Goal: Check status: Check status

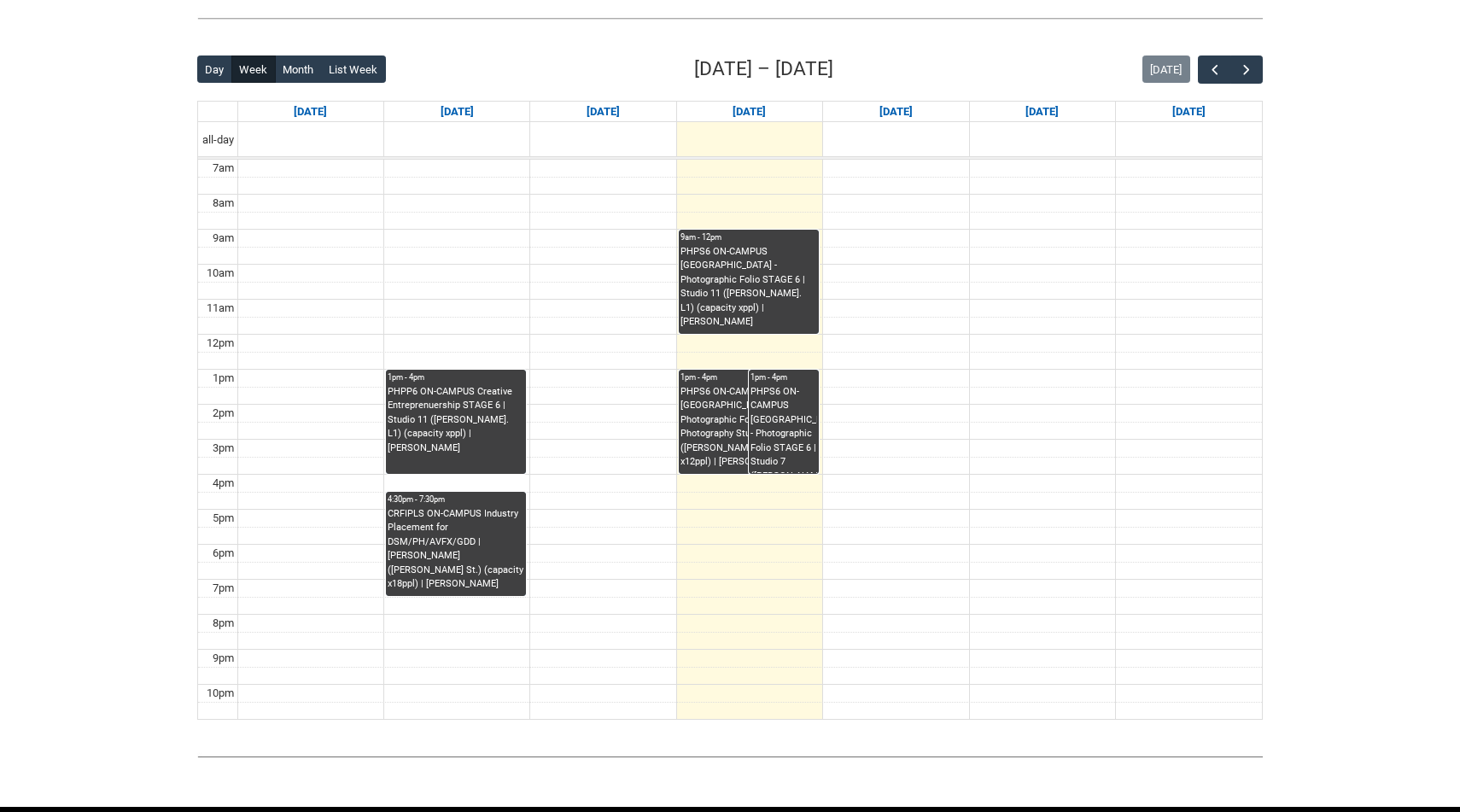
scroll to position [389, 0]
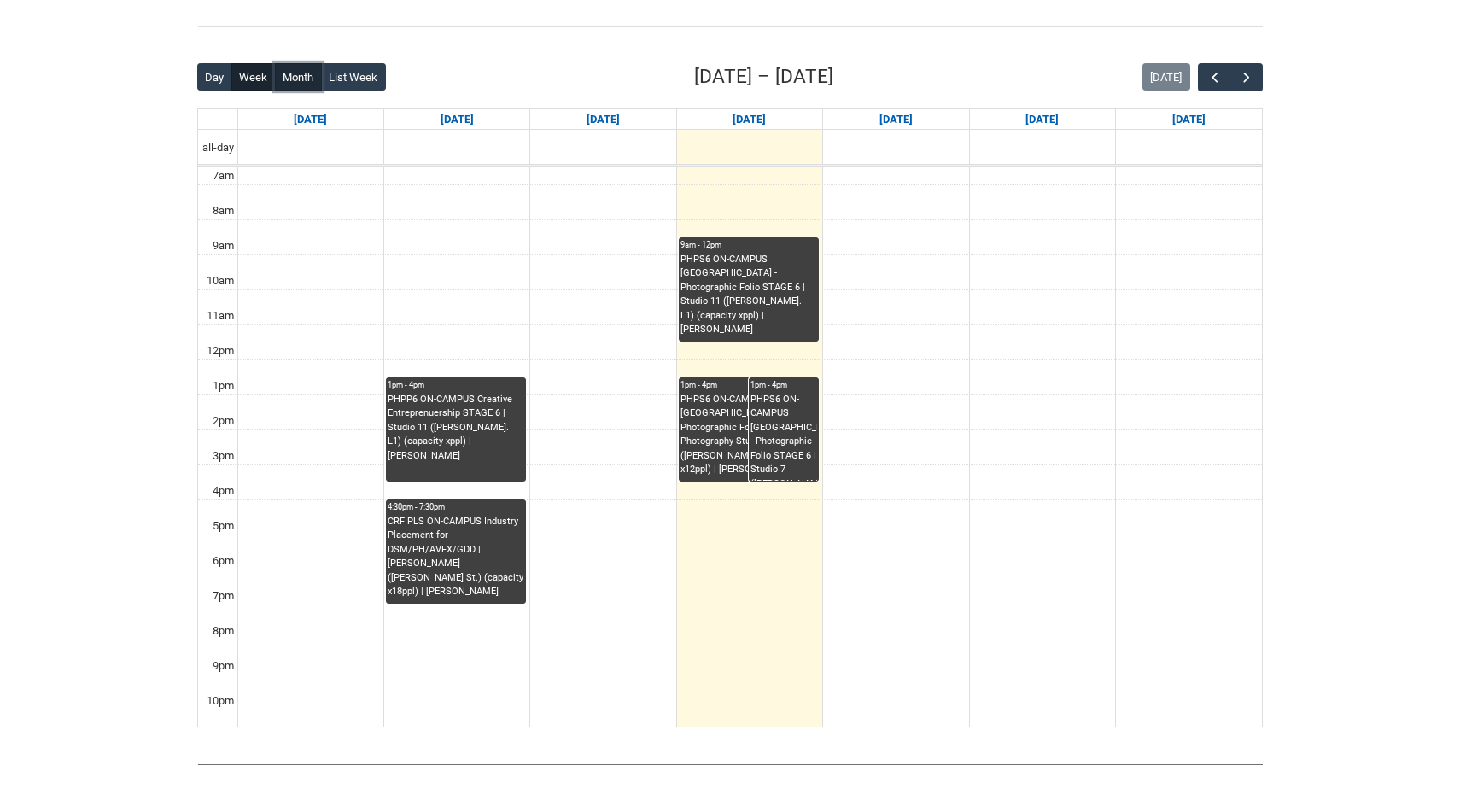
click at [292, 78] on button "Month" at bounding box center [298, 77] width 47 height 28
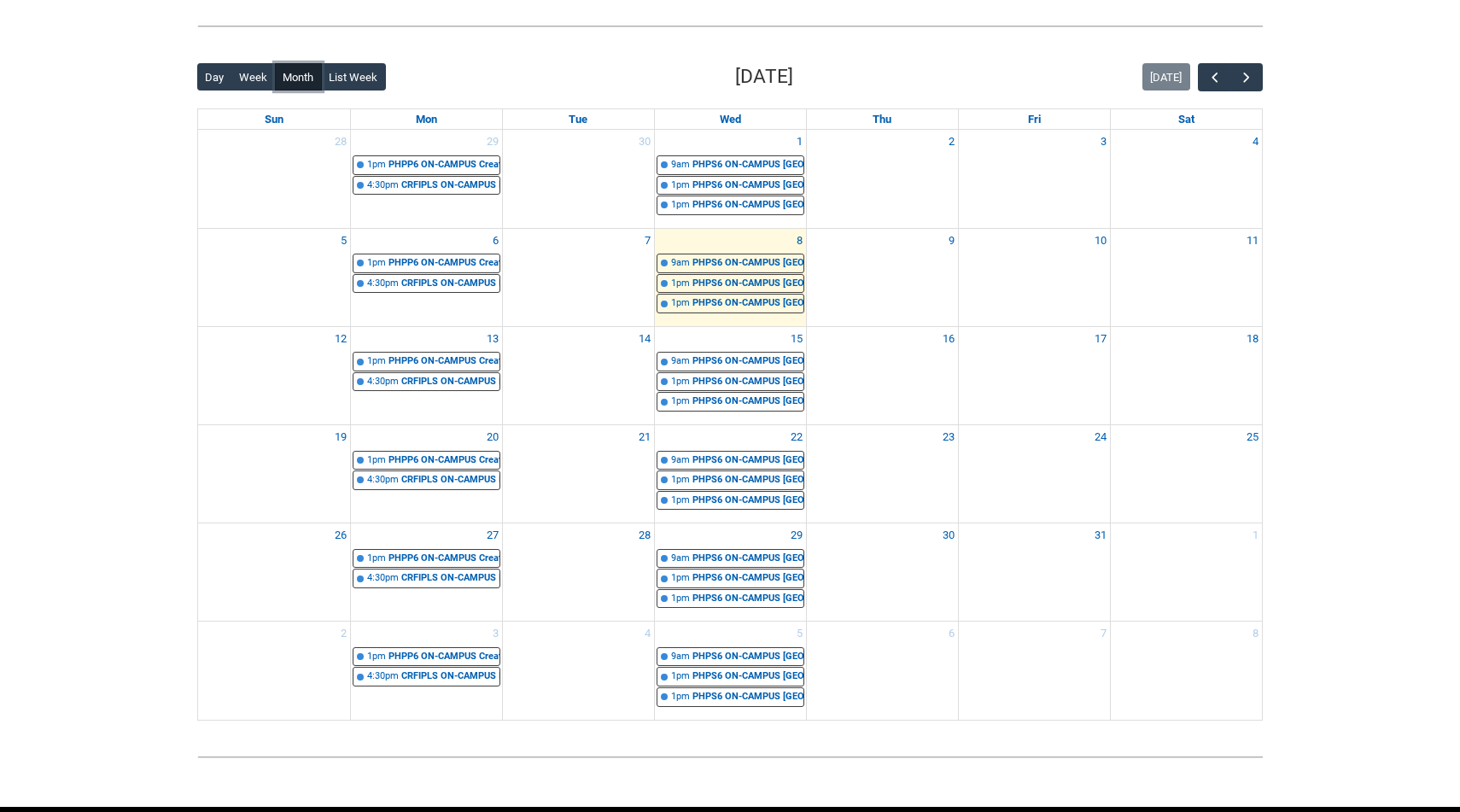
scroll to position [380, 0]
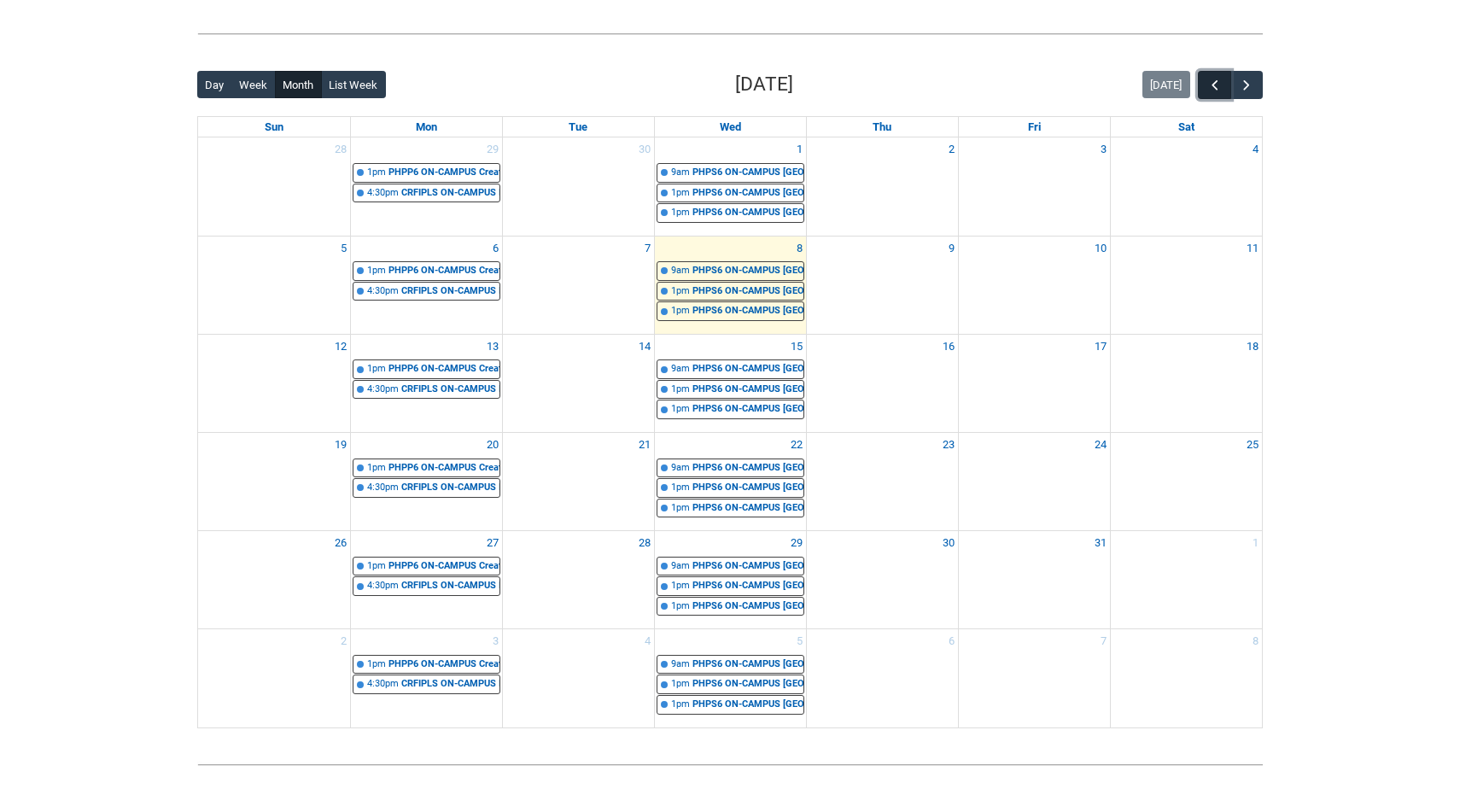
click at [1220, 78] on span "button" at bounding box center [1215, 85] width 18 height 17
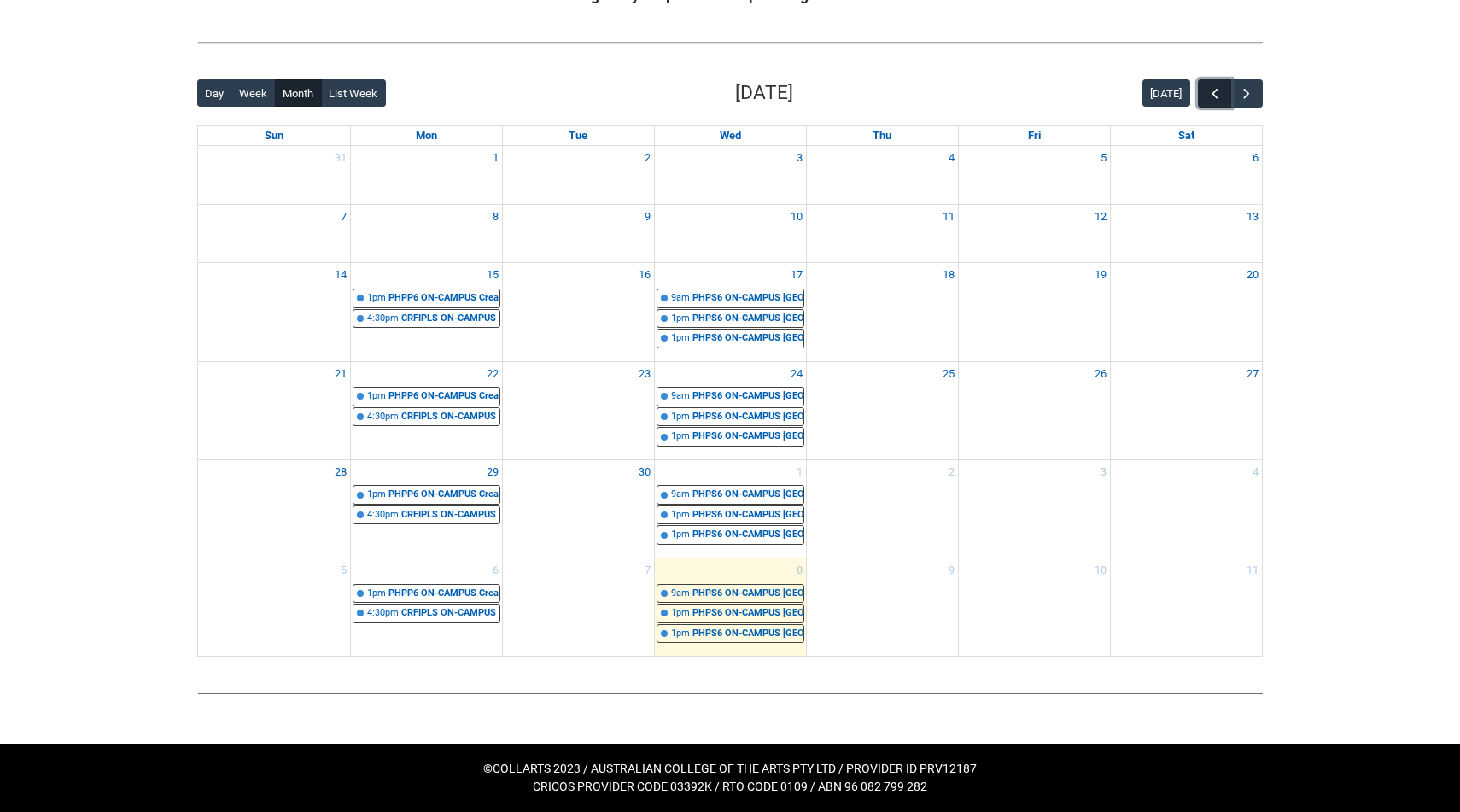
click at [1220, 79] on button "button" at bounding box center [1213, 93] width 32 height 29
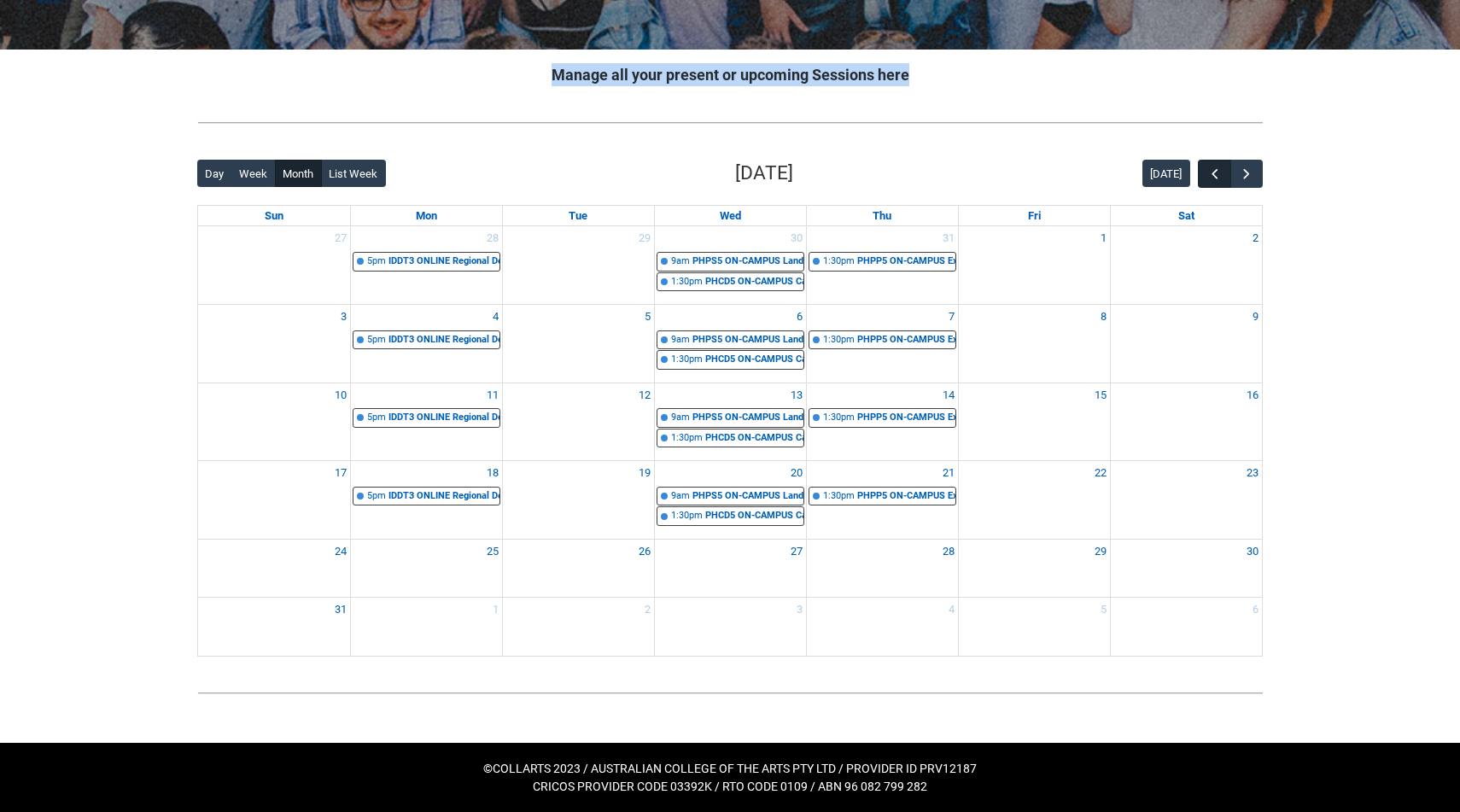
click at [1220, 78] on h2 "Manage all your present or upcoming Sessions here" at bounding box center [730, 75] width 1066 height 23
click at [1197, 126] on img at bounding box center [730, 122] width 1066 height 17
click at [1170, 64] on h2 "Manage all your present or upcoming Sessions here" at bounding box center [730, 75] width 1066 height 23
click at [1209, 180] on span "button" at bounding box center [1215, 174] width 18 height 17
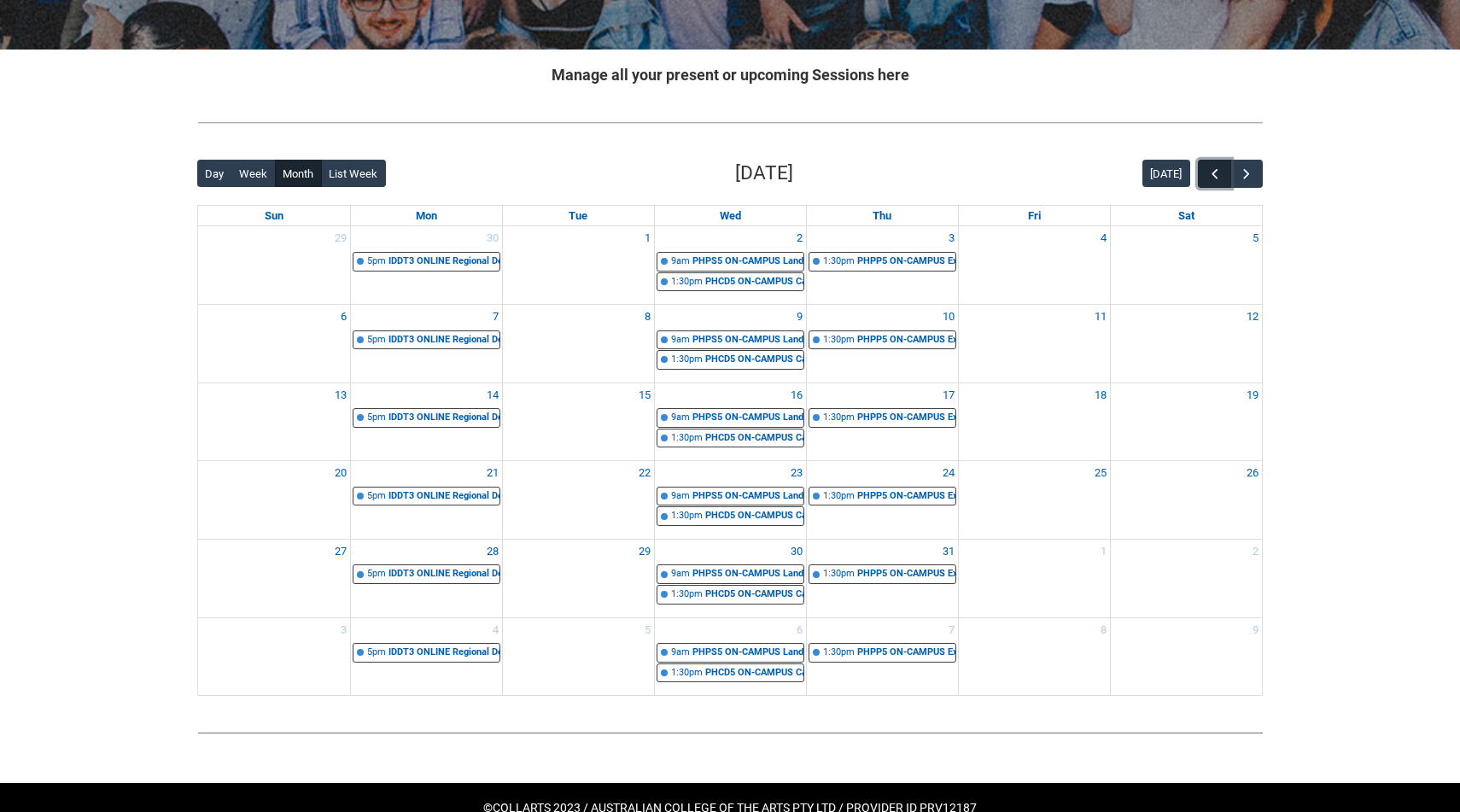
click at [1209, 180] on span "button" at bounding box center [1215, 174] width 18 height 17
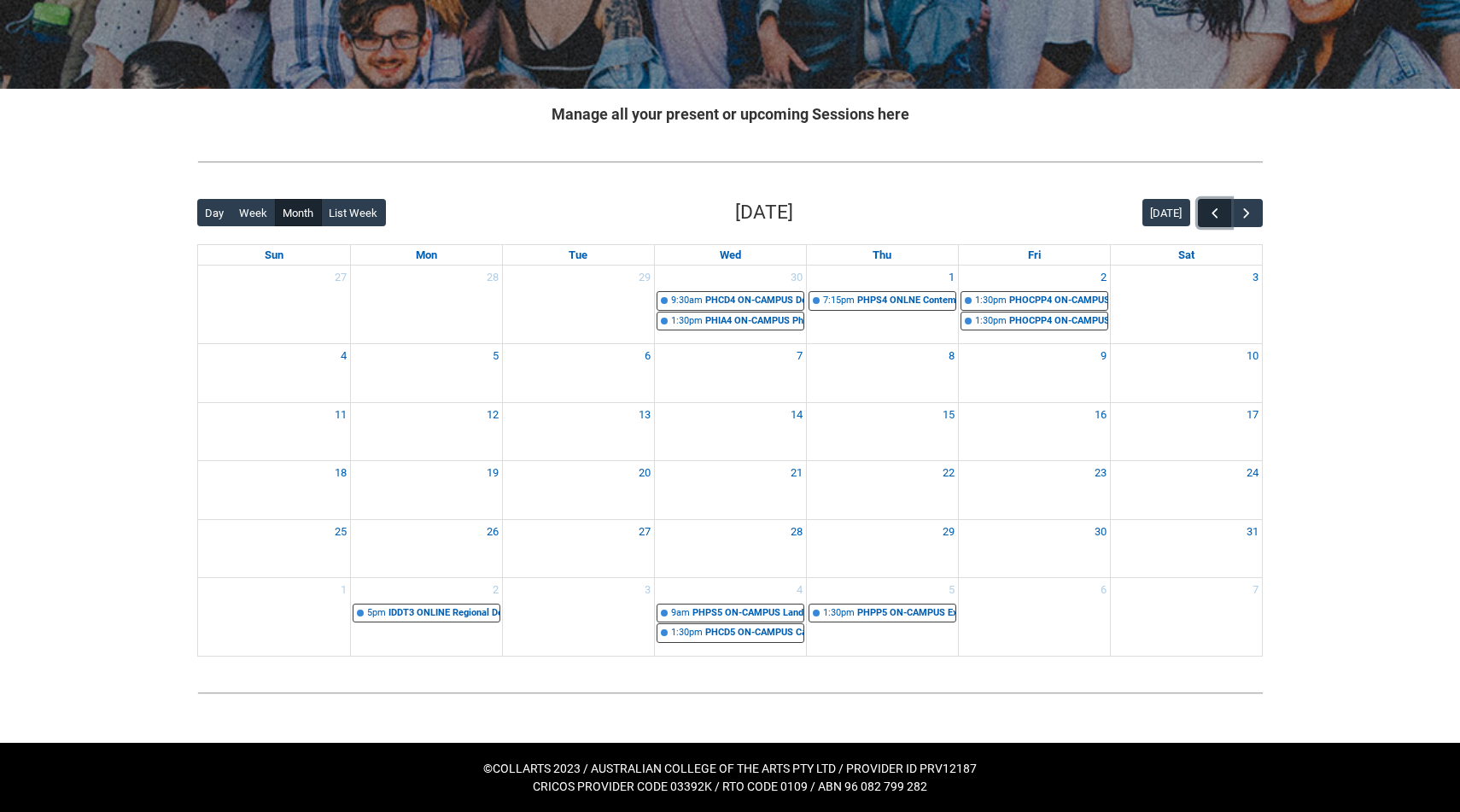
scroll to position [252, 0]
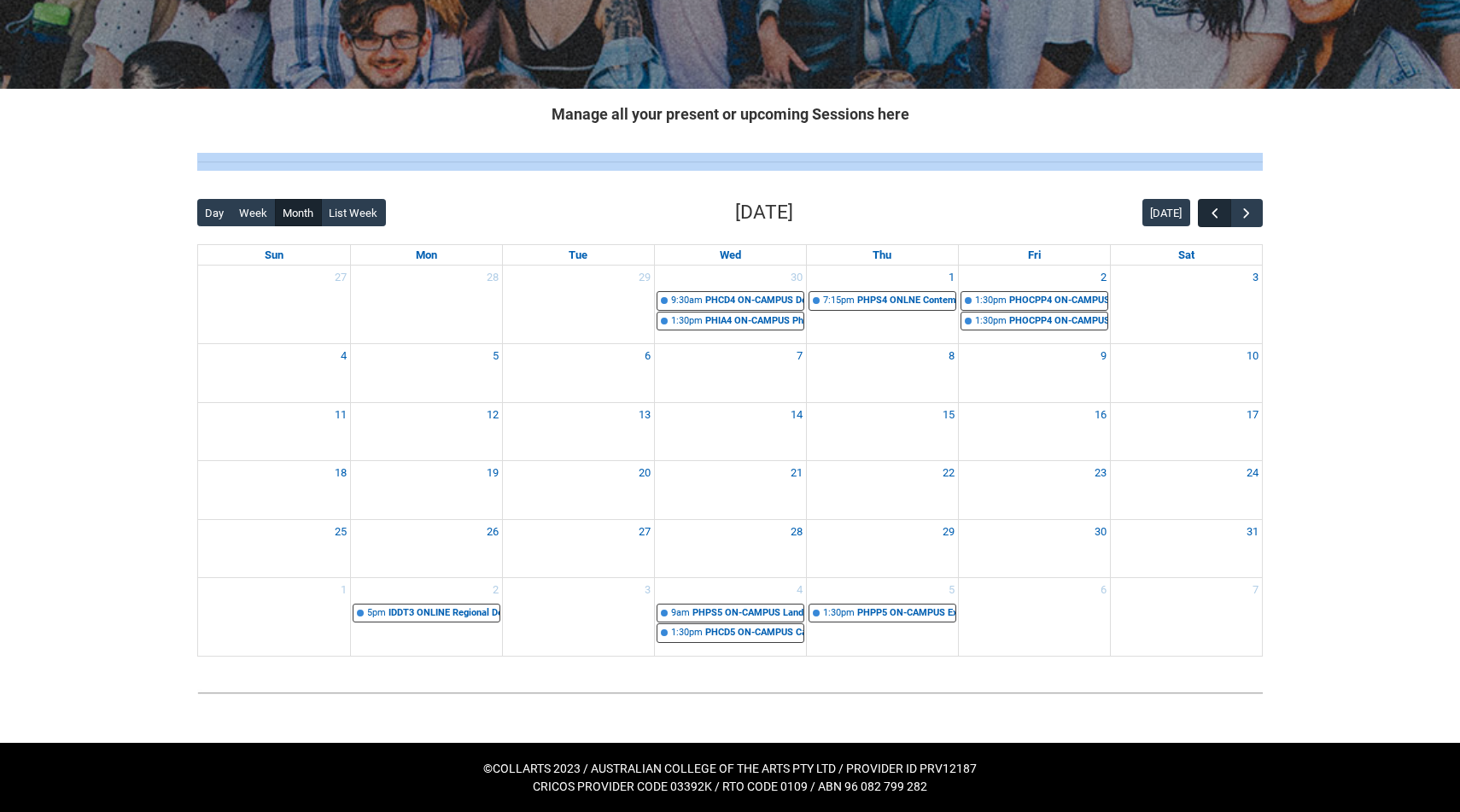
click at [1209, 180] on div at bounding box center [730, 161] width 1092 height 45
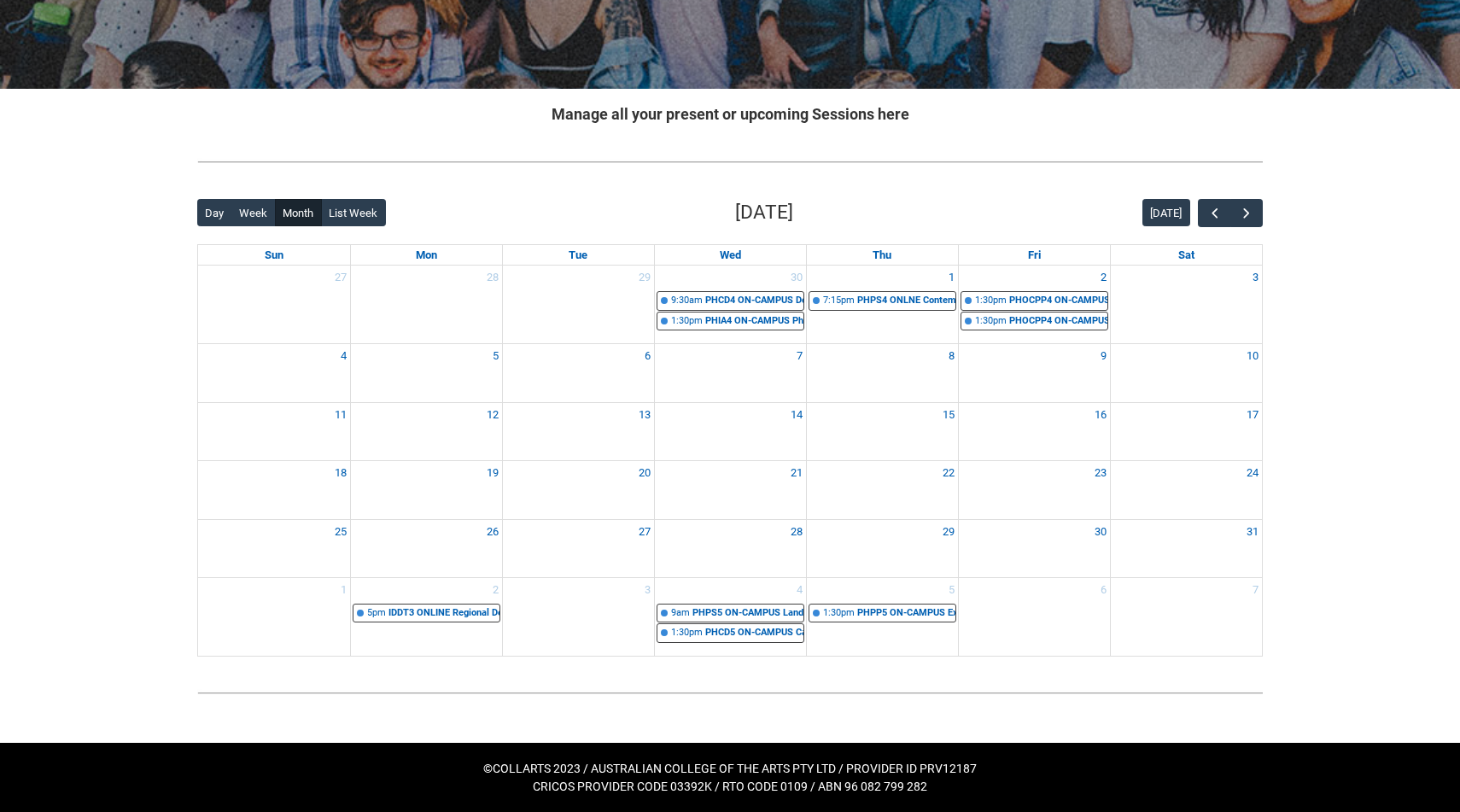
click at [1194, 129] on div "Manage all your present or upcoming Sessions here" at bounding box center [730, 113] width 1092 height 51
click at [1222, 211] on button "button" at bounding box center [1213, 213] width 32 height 29
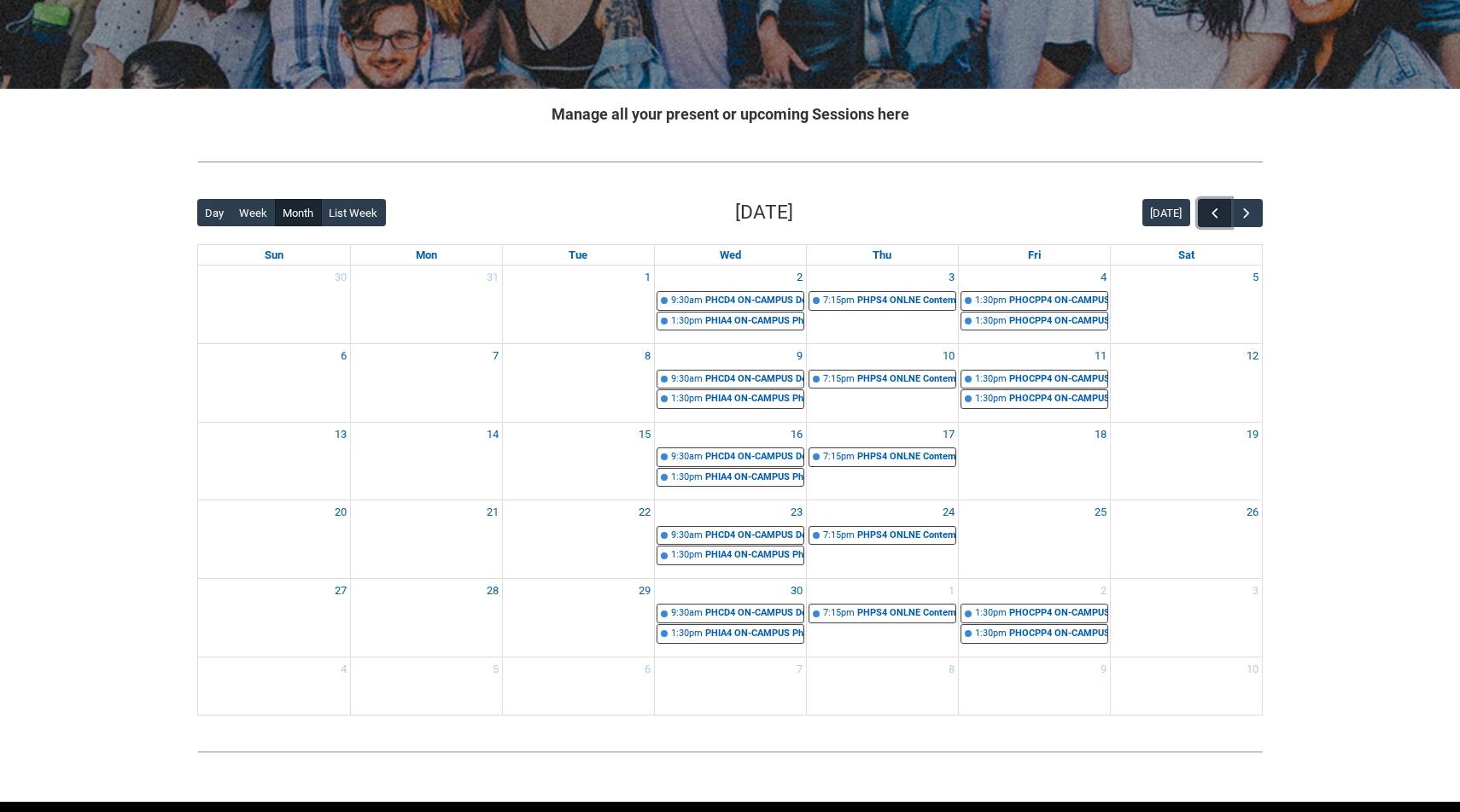
click at [1222, 211] on button "button" at bounding box center [1213, 213] width 32 height 29
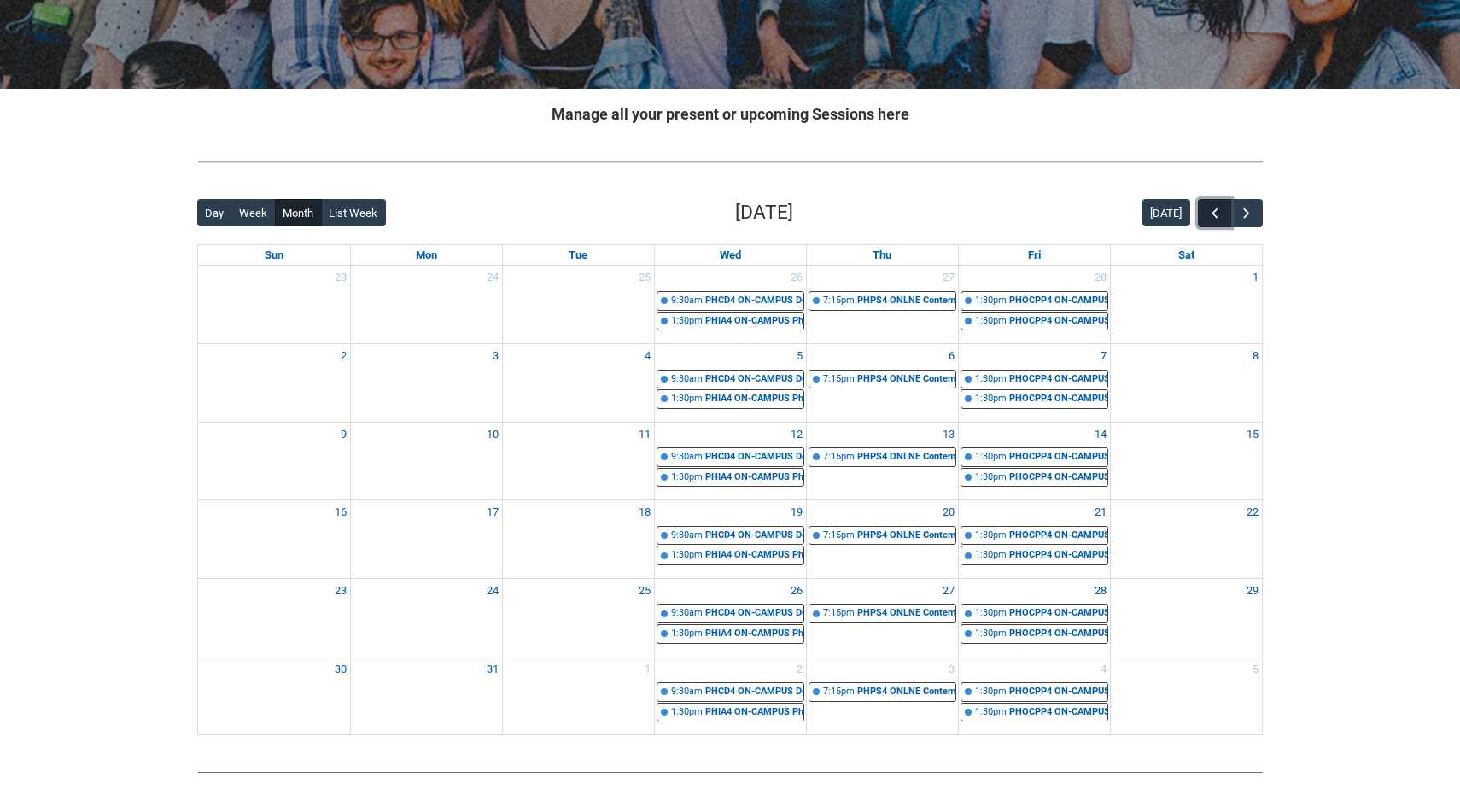
click at [1222, 211] on button "button" at bounding box center [1213, 213] width 32 height 29
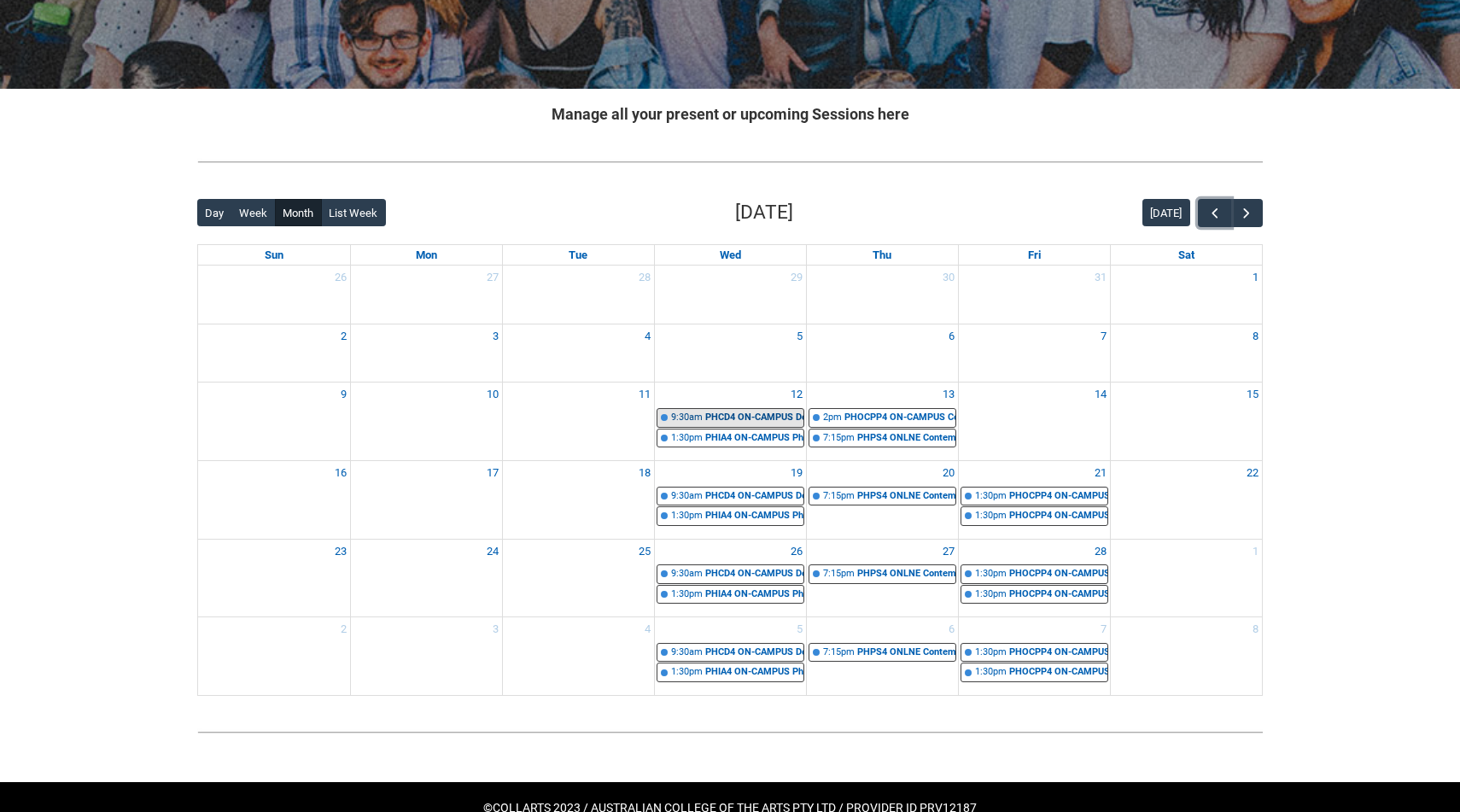
click at [791, 419] on div "PHCD4 ON-CAMPUS Documentary Photography & Photojournalism STAGE 4 | Studio 5 (G…" at bounding box center [754, 418] width 99 height 15
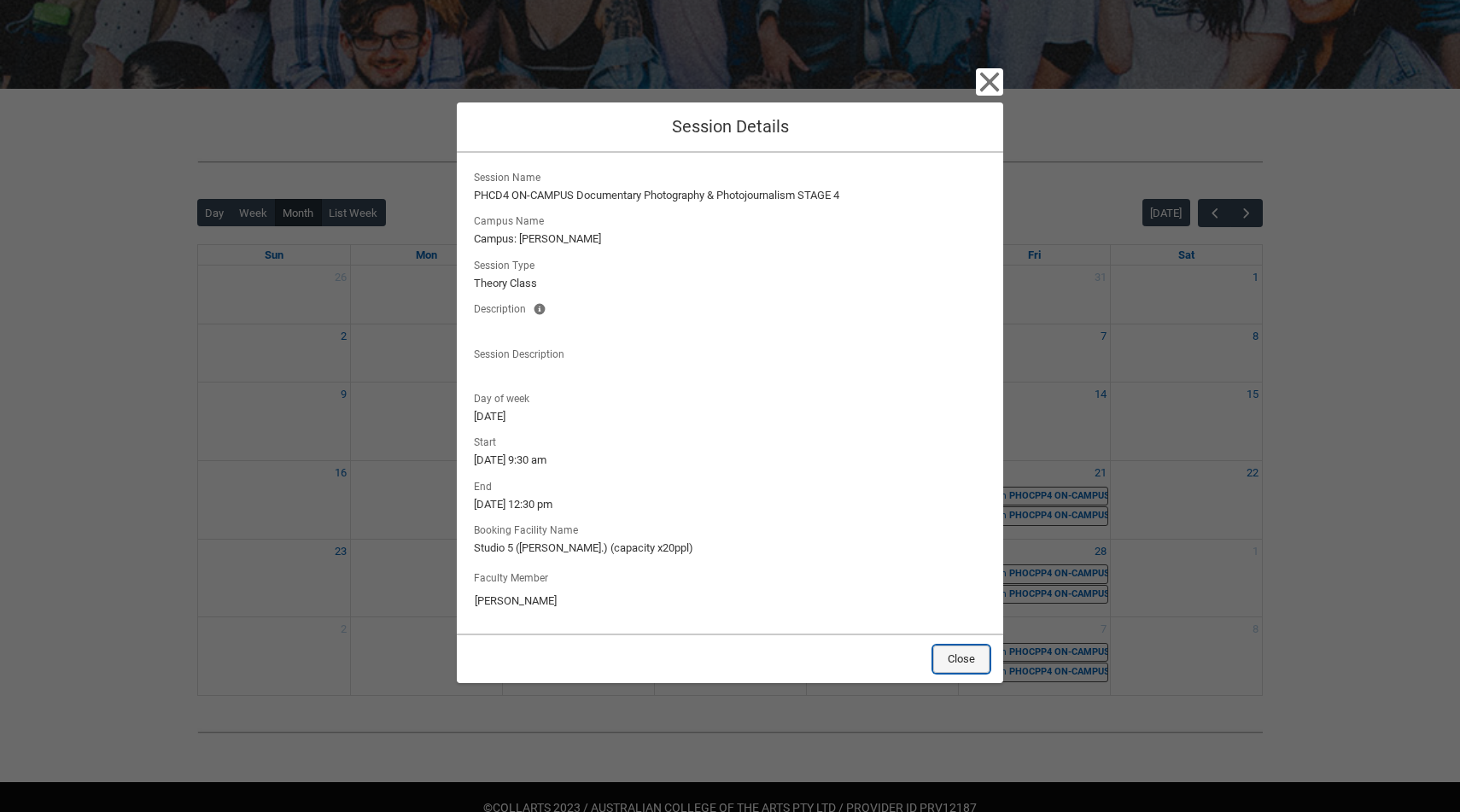
click at [959, 660] on button "Close" at bounding box center [961, 659] width 56 height 28
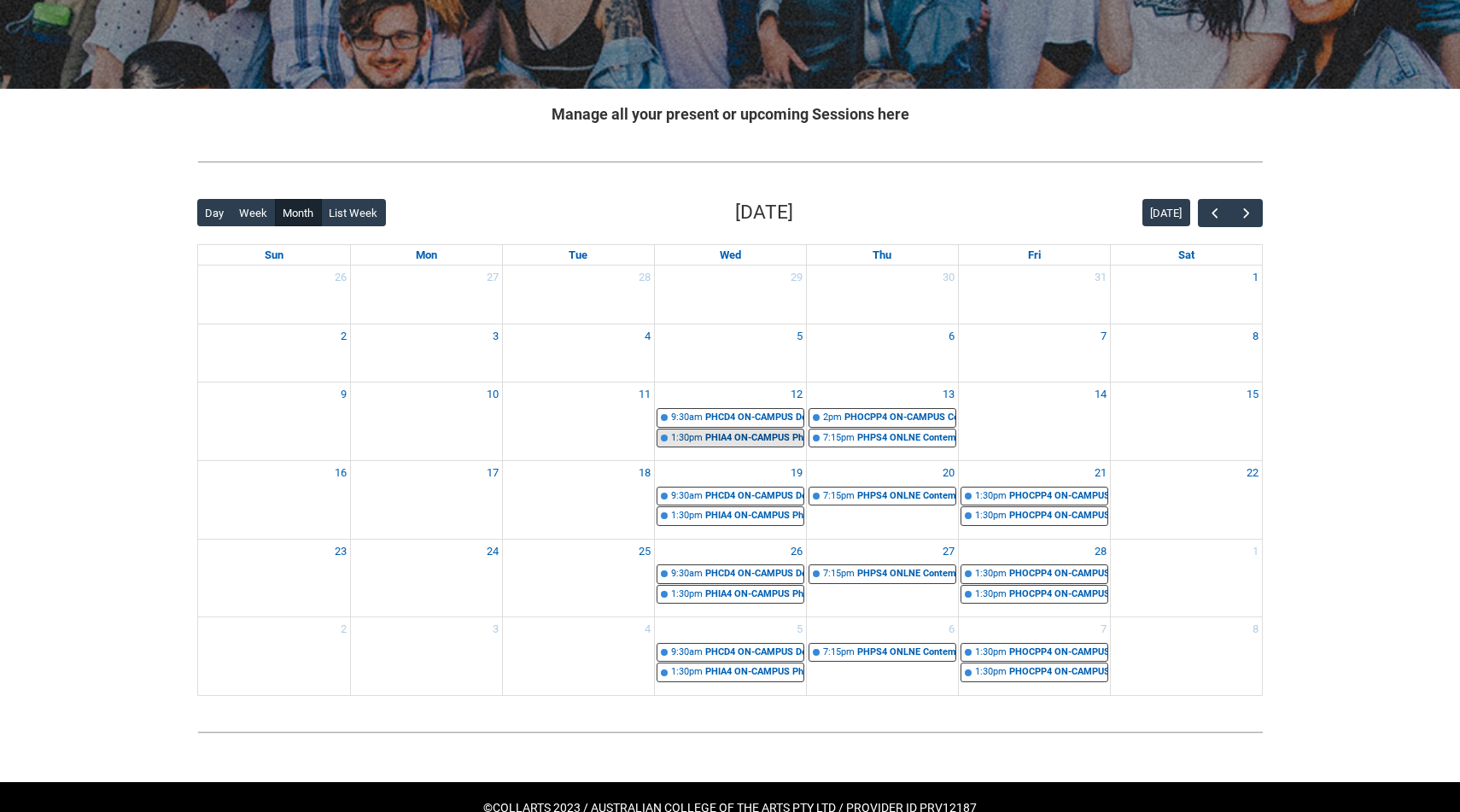
click at [758, 446] on link "1:30pm PHIA4 ON-CAMPUS Photographic Publishing STAGE 4 | Studio 7 (George St.) …" at bounding box center [730, 437] width 147 height 19
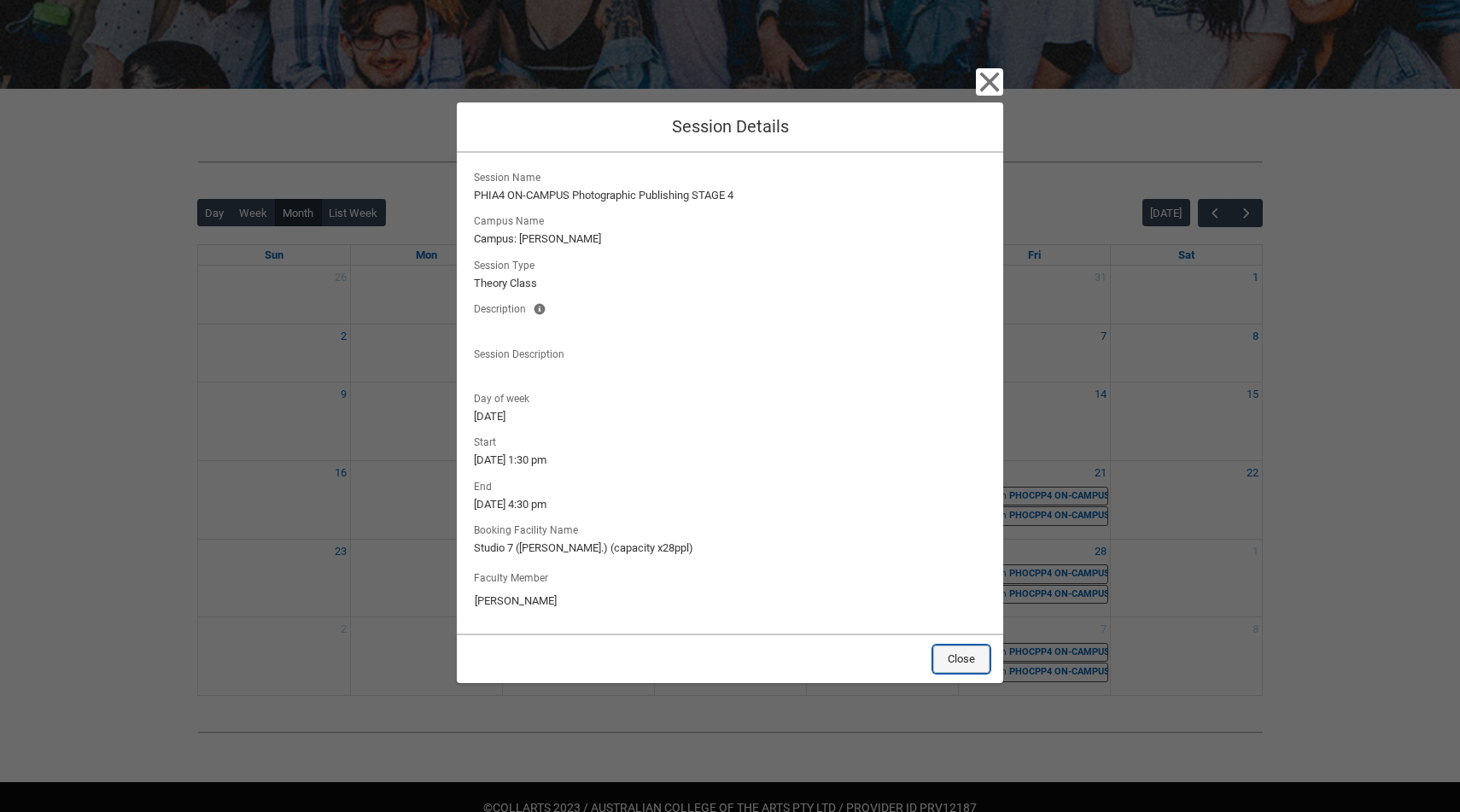
click at [955, 659] on button "Close" at bounding box center [961, 659] width 56 height 28
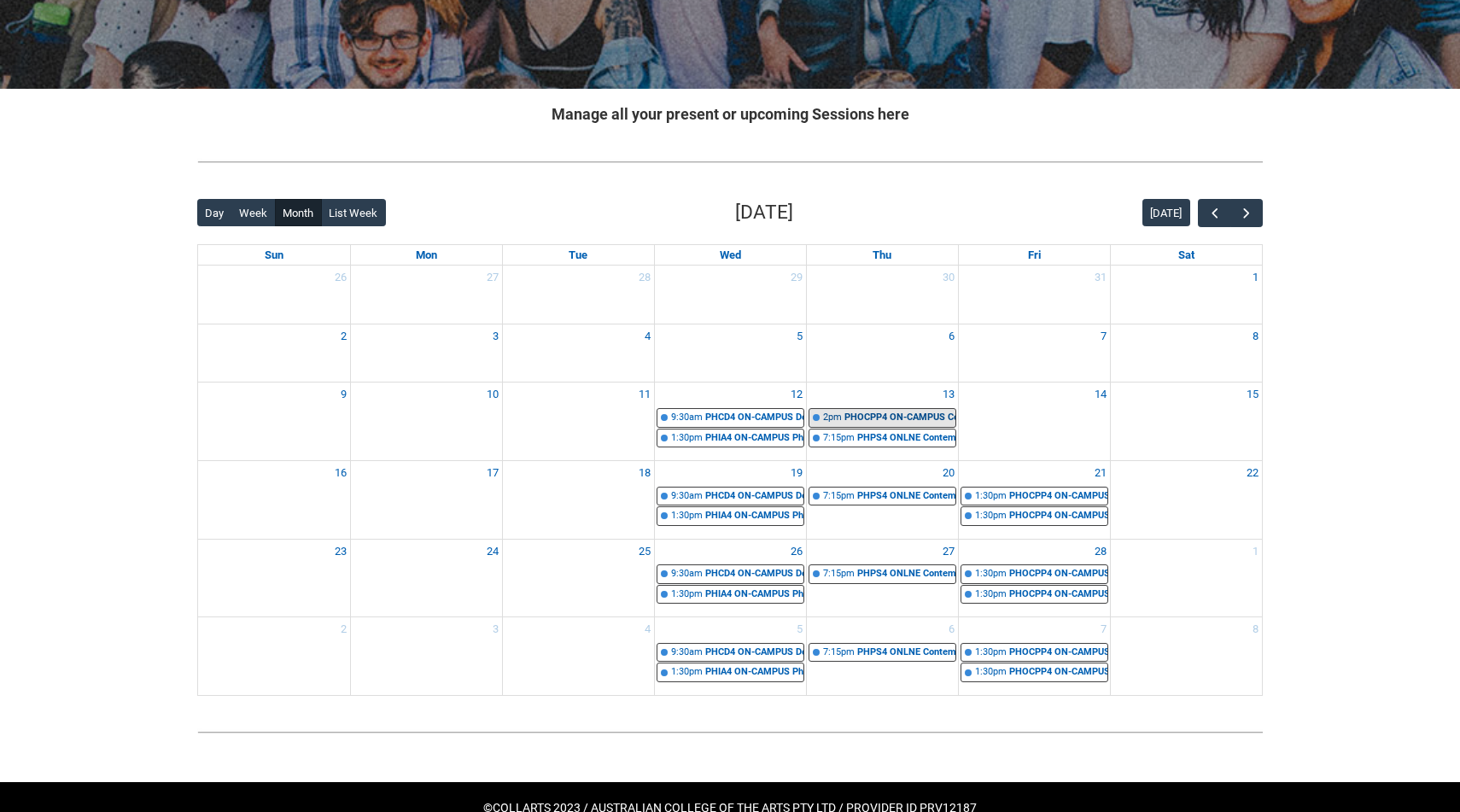
click at [908, 417] on div "PHOCPP4 ON-CAMPUS Commercial Photography People and Environments | Studio 9 (Ge…" at bounding box center [900, 418] width 111 height 15
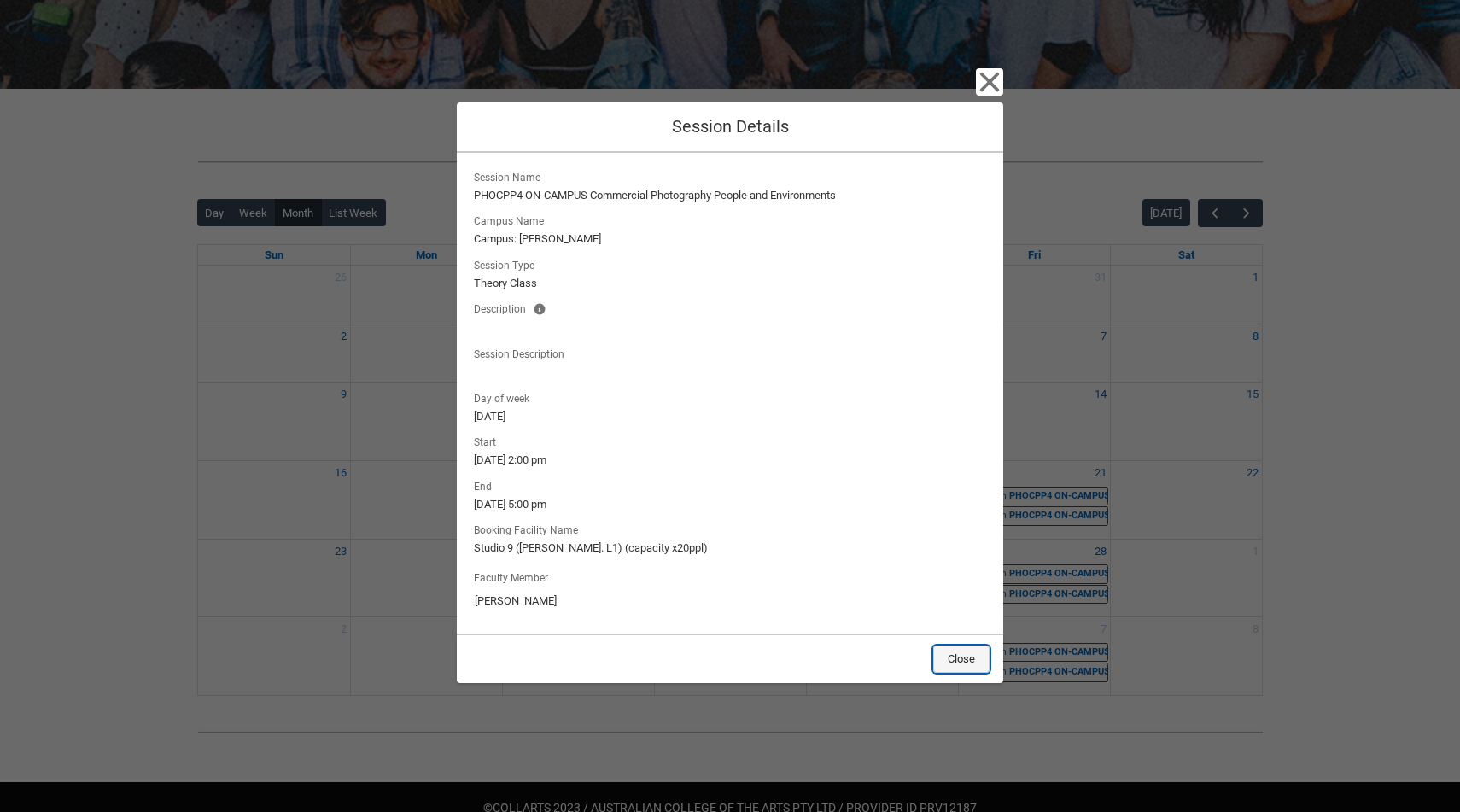
click at [952, 656] on button "Close" at bounding box center [961, 659] width 56 height 28
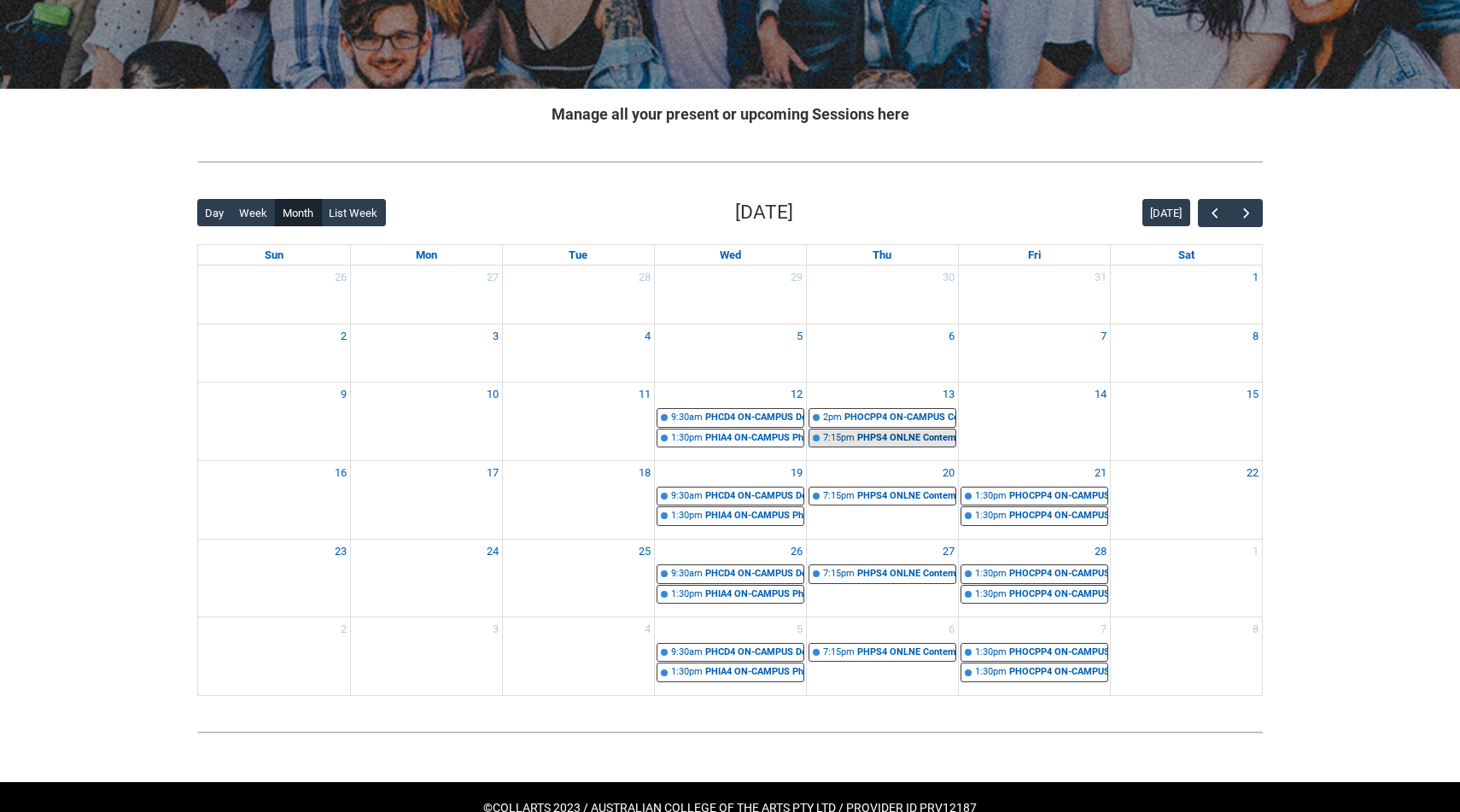
click at [914, 440] on div "PHPS4 ONLNE Contemporary Issues of Photographic Technology STAGE 4 | Online | J…" at bounding box center [906, 438] width 99 height 15
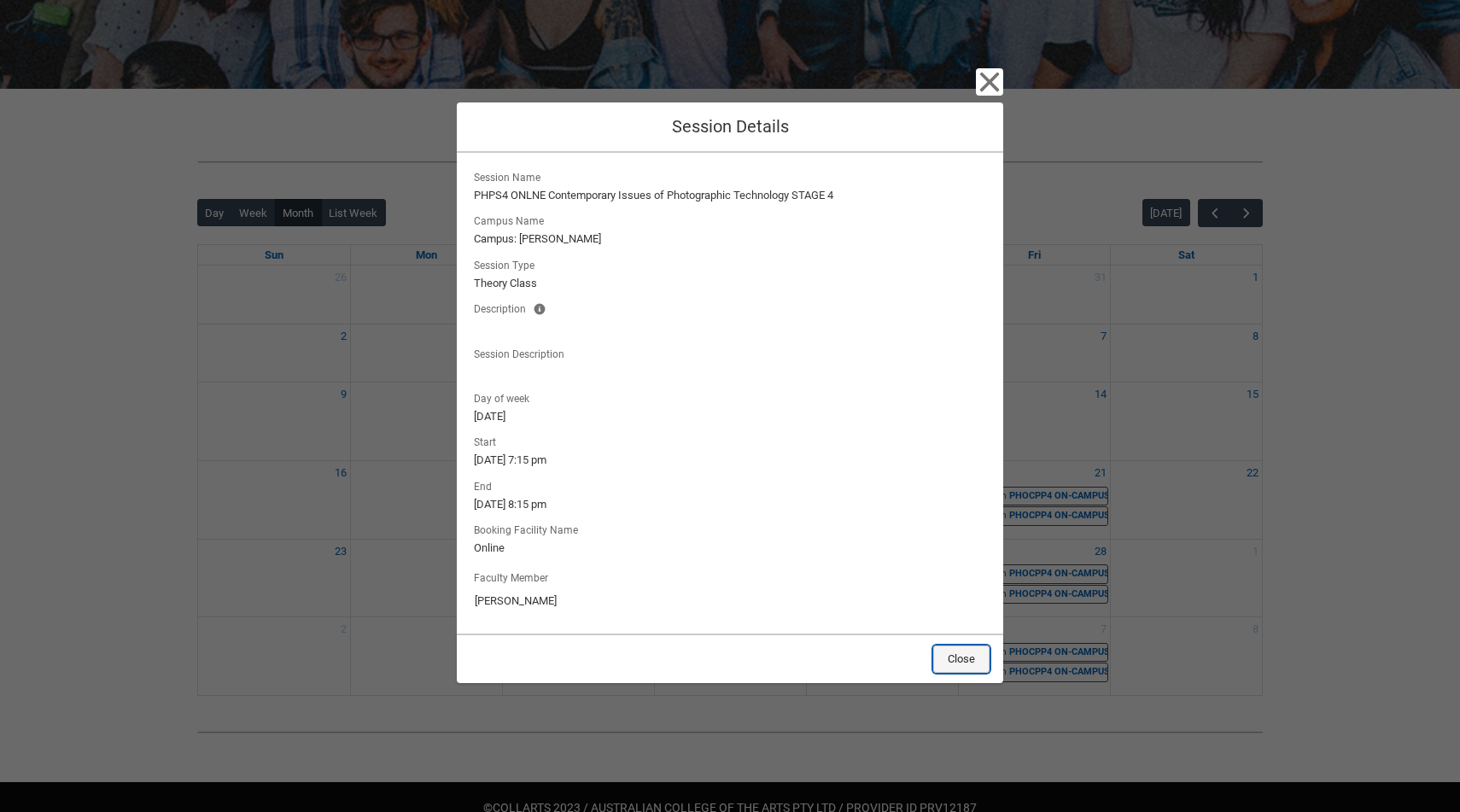
click at [956, 663] on button "Close" at bounding box center [961, 659] width 56 height 28
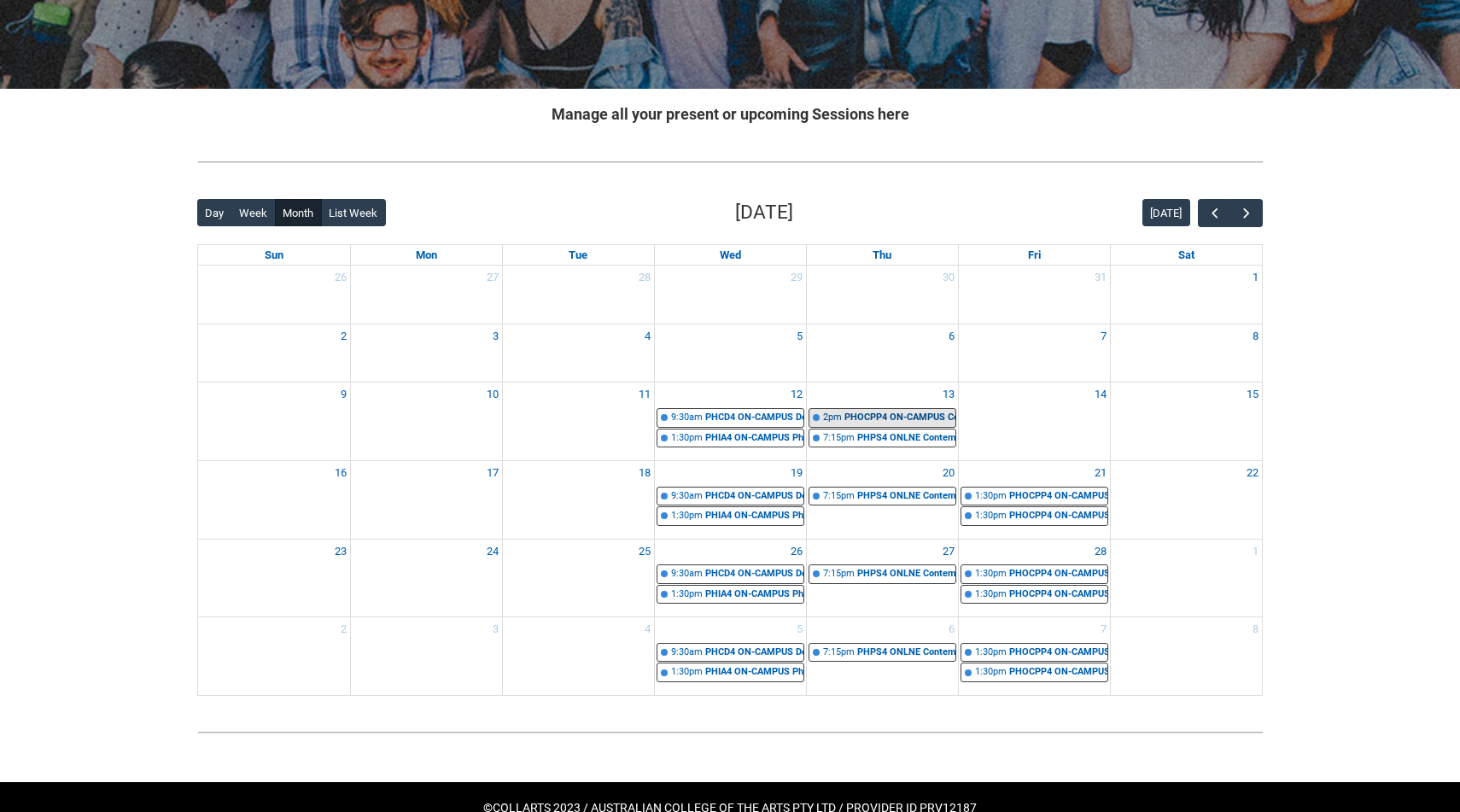
click at [917, 412] on div "PHOCPP4 ON-CAMPUS Commercial Photography People and Environments | Studio 9 (Ge…" at bounding box center [900, 418] width 111 height 15
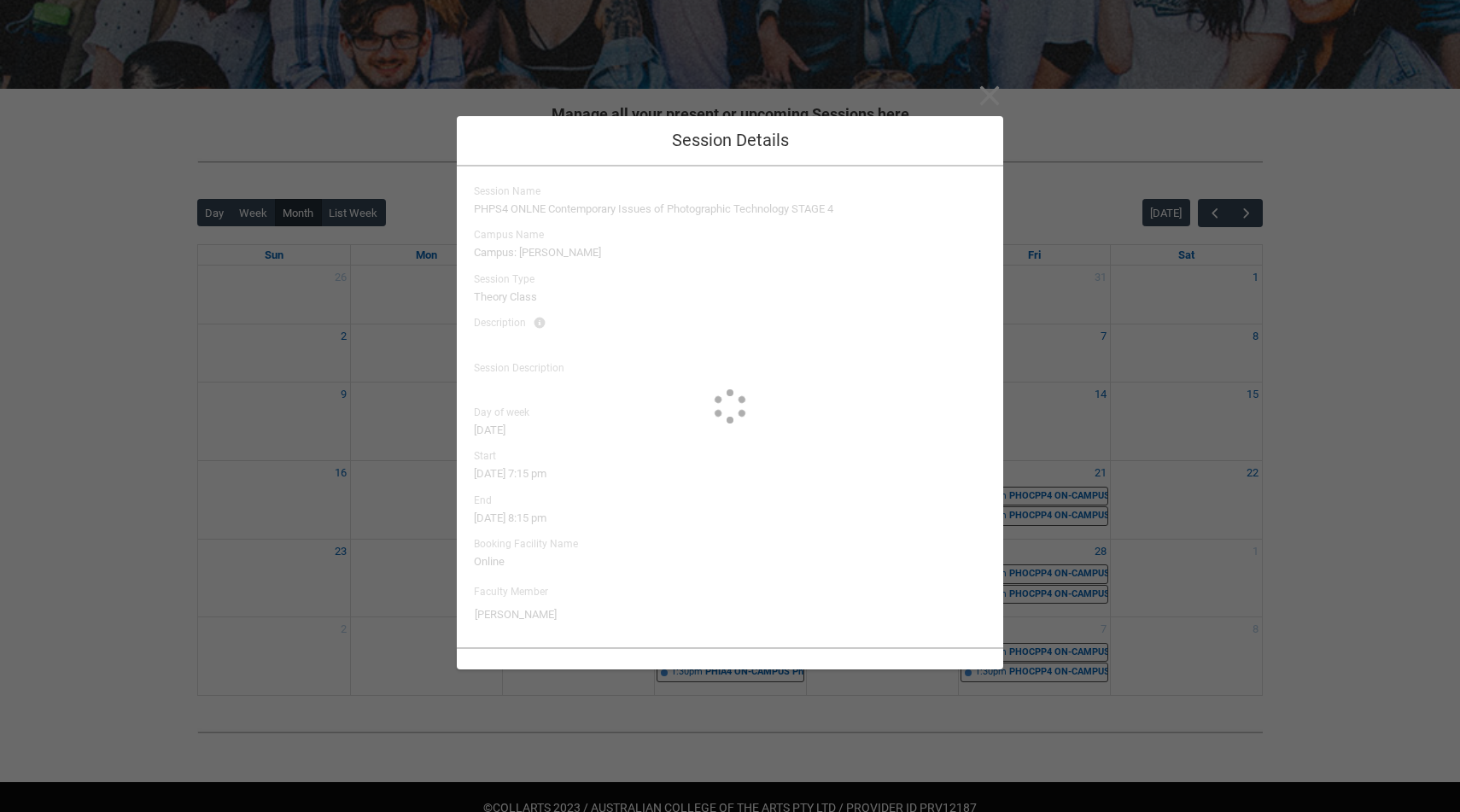
type input "Jason Lau"
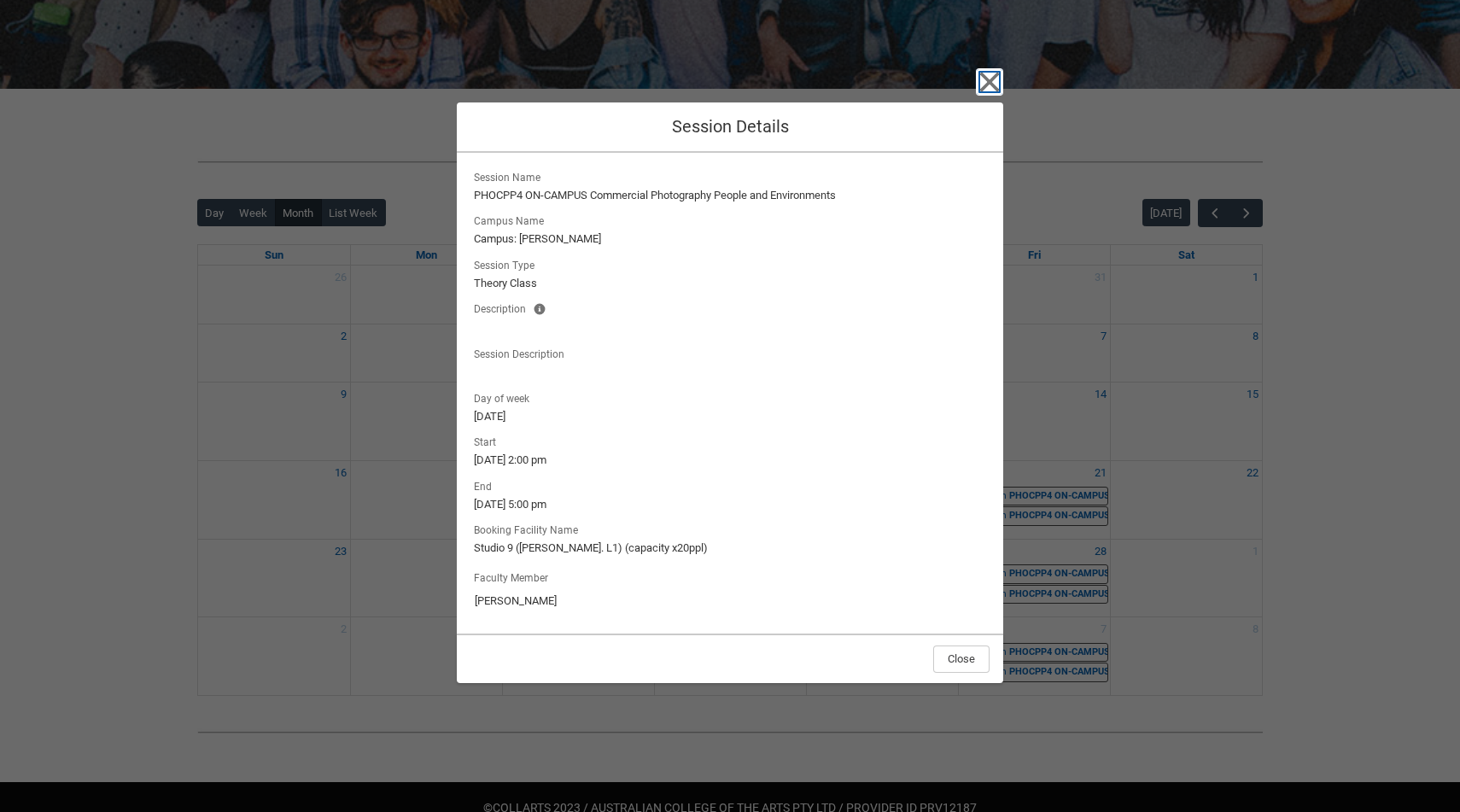
click at [984, 87] on icon "button" at bounding box center [989, 81] width 19 height 19
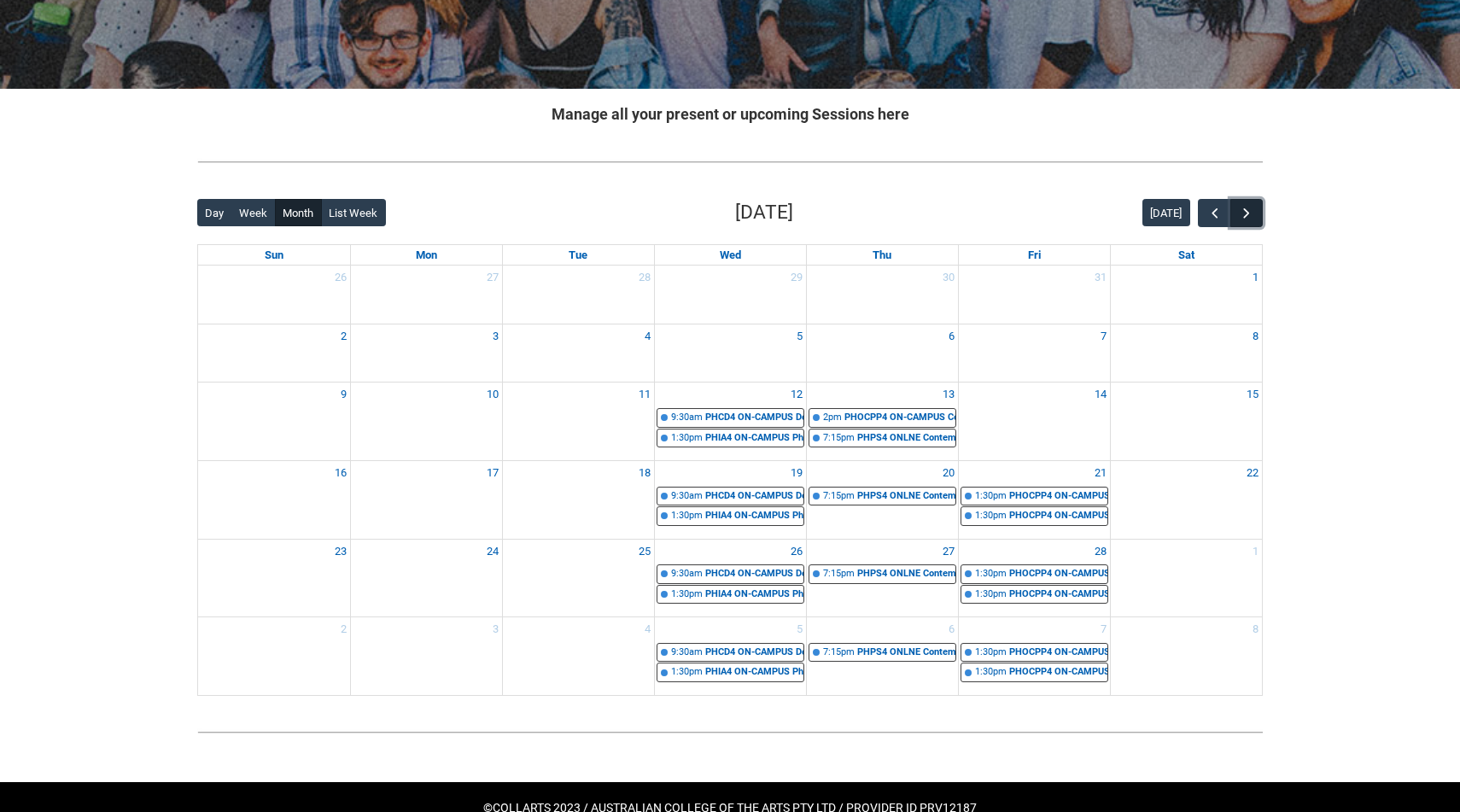
click at [1244, 215] on span "button" at bounding box center [1246, 213] width 18 height 17
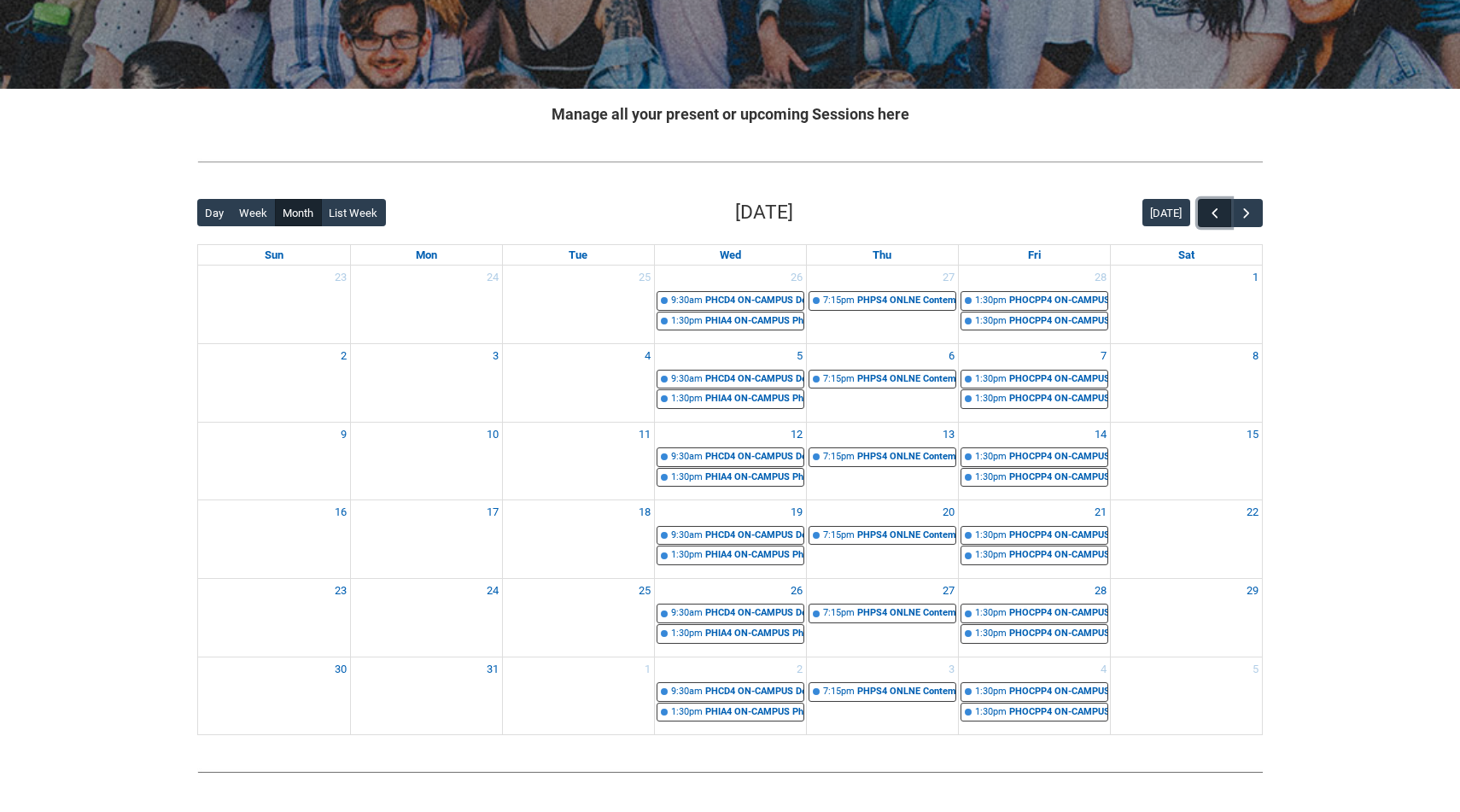
click at [1209, 215] on span "button" at bounding box center [1215, 213] width 18 height 17
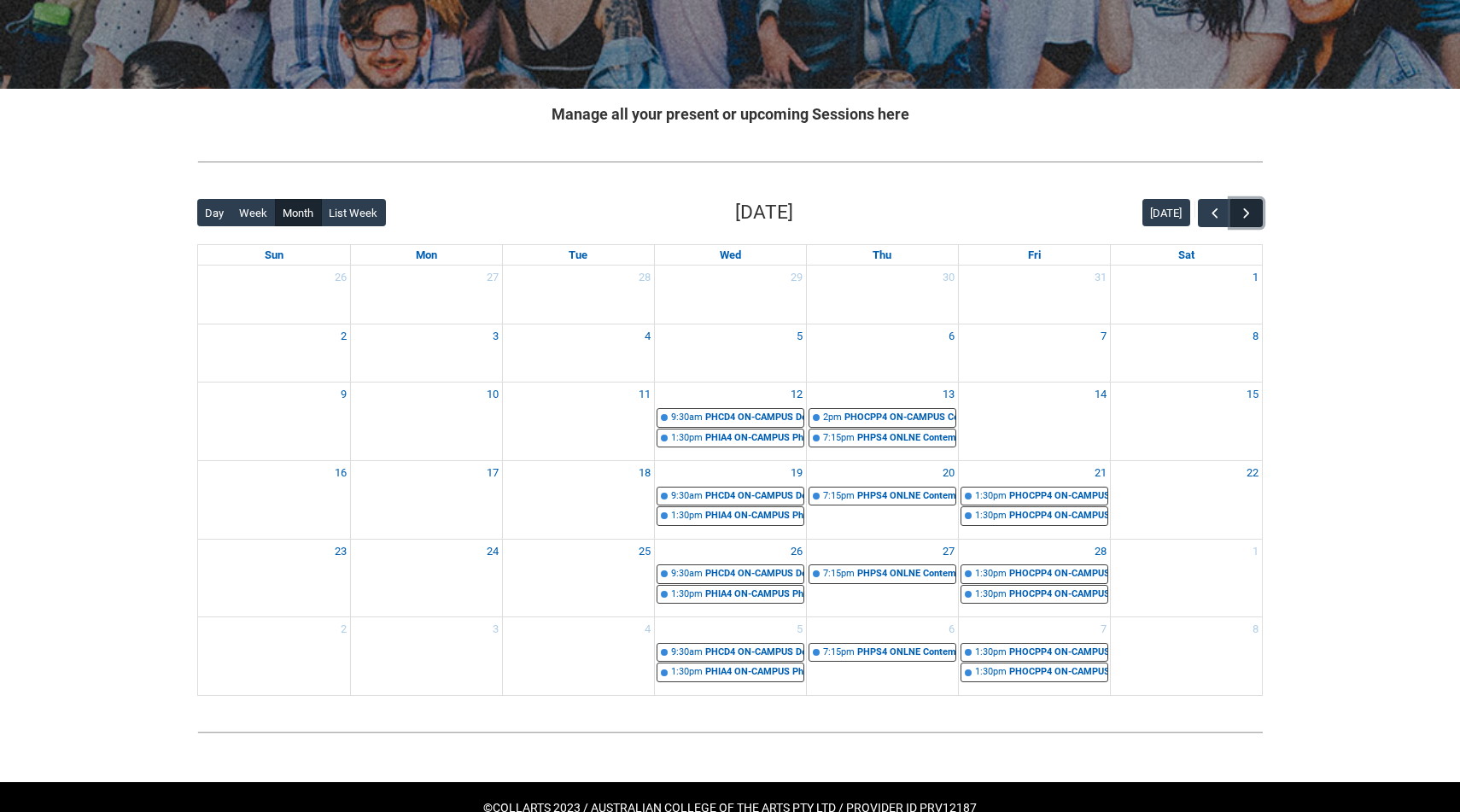
click at [1243, 206] on span "button" at bounding box center [1246, 213] width 18 height 17
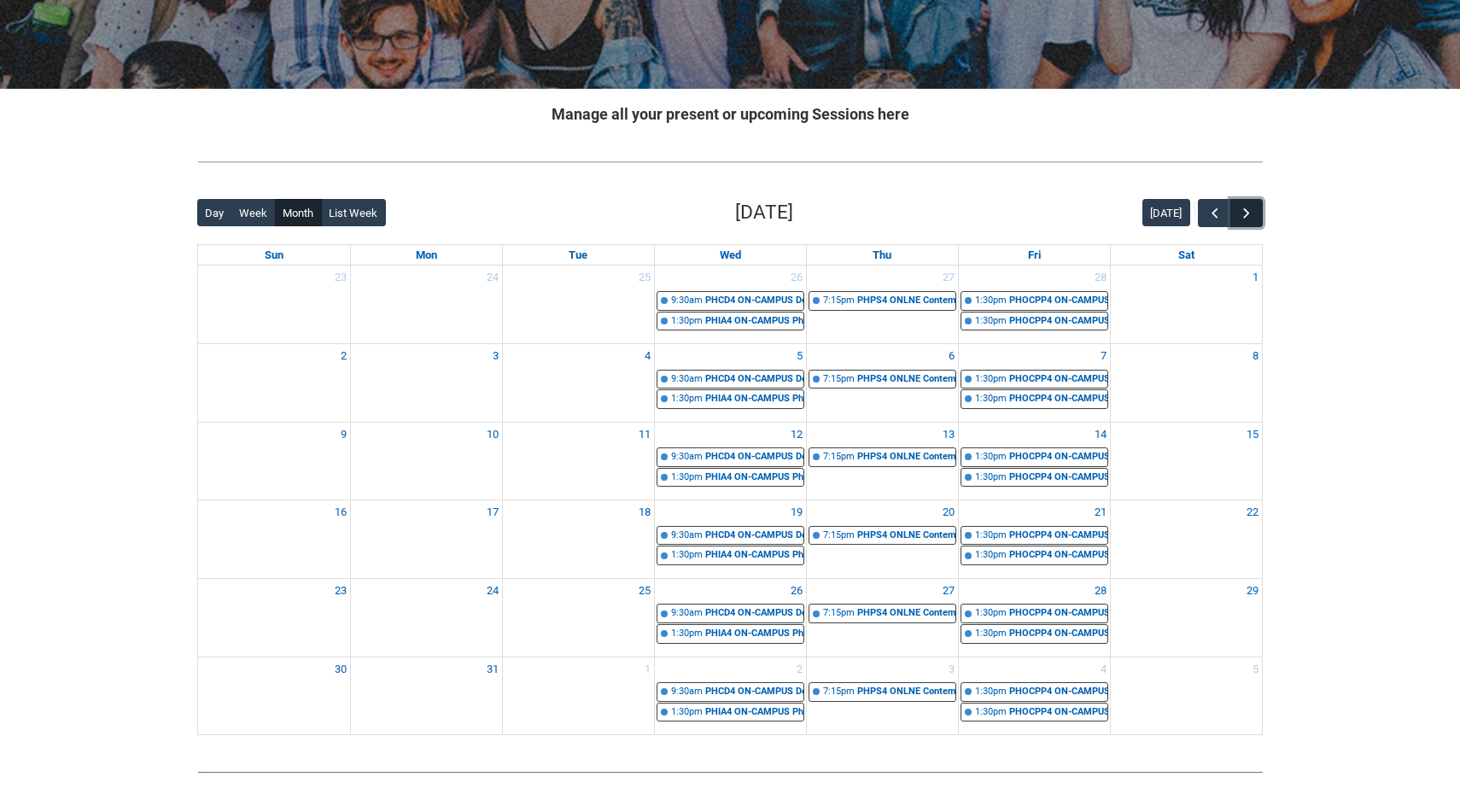
click at [1243, 206] on span "button" at bounding box center [1246, 213] width 18 height 17
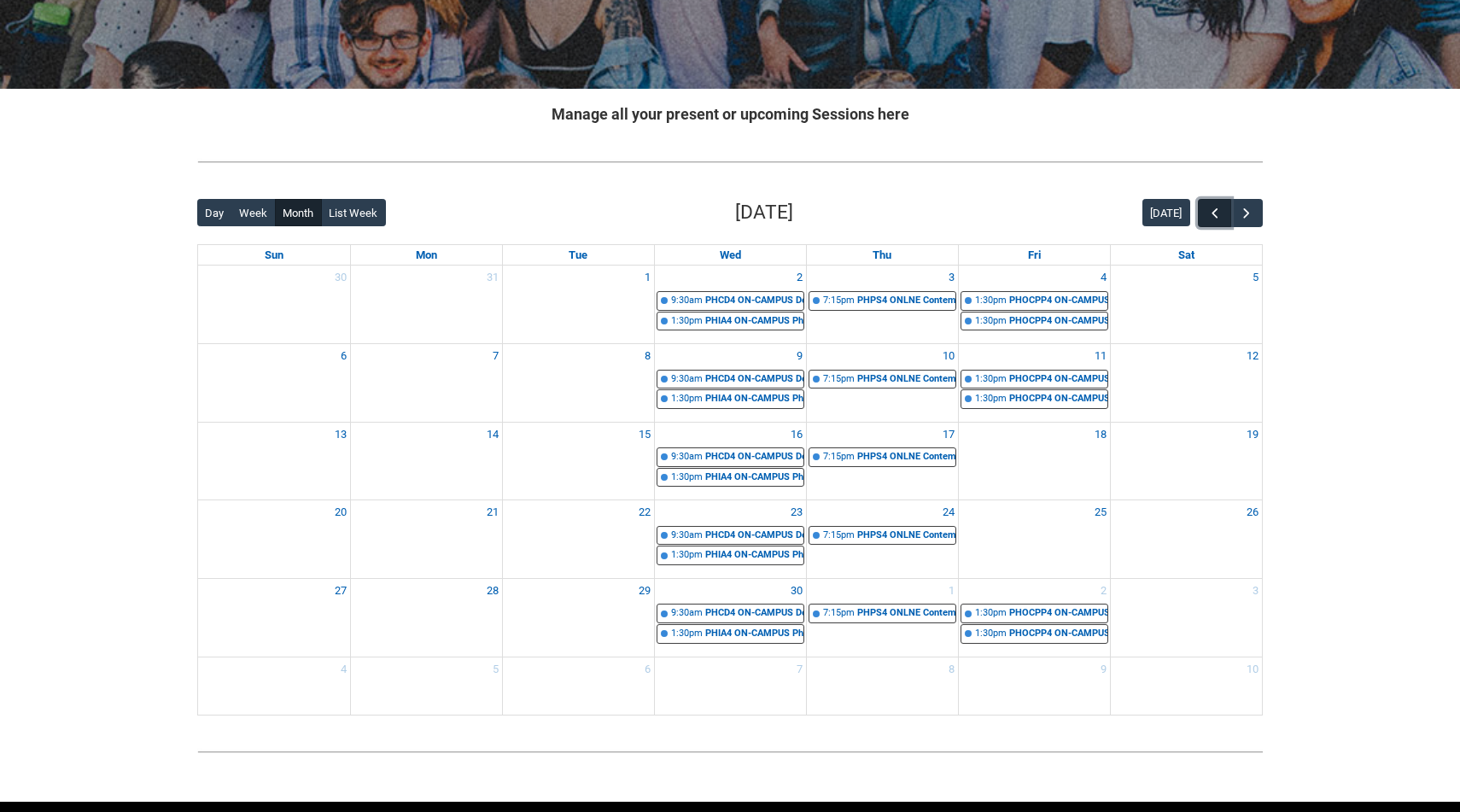
click at [1214, 212] on span "button" at bounding box center [1215, 213] width 18 height 17
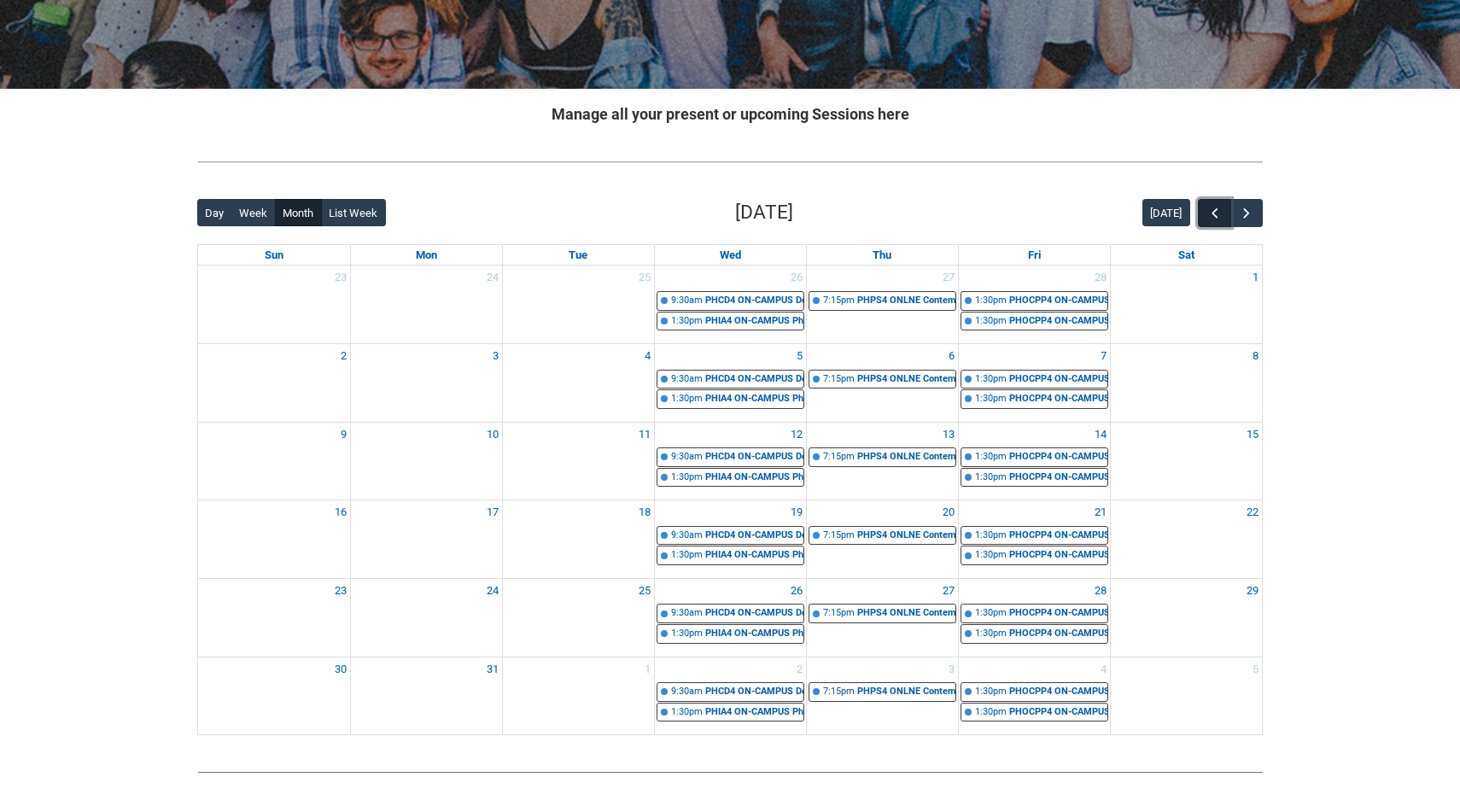
click at [1214, 212] on span "button" at bounding box center [1215, 213] width 18 height 17
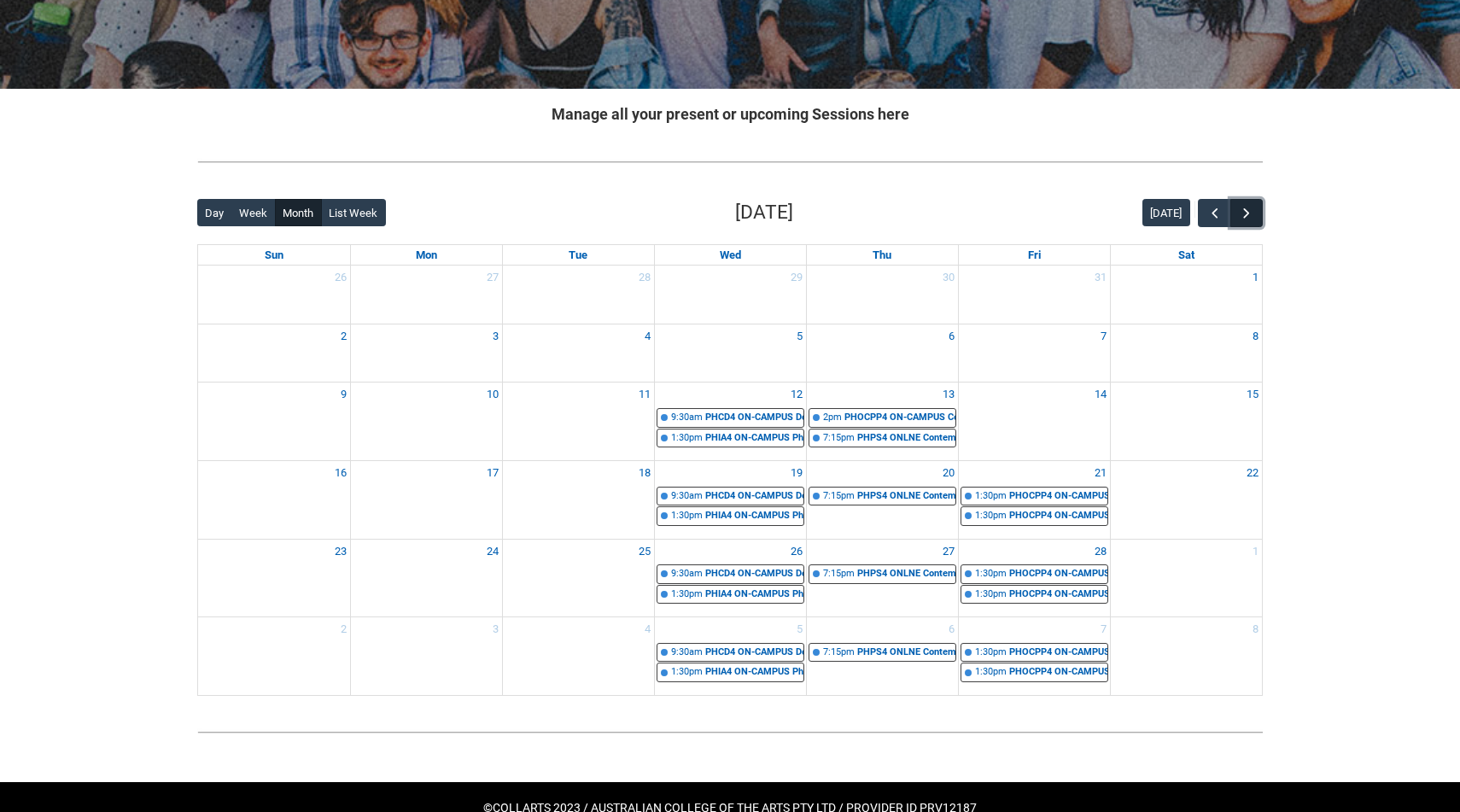
click at [1255, 214] on button "button" at bounding box center [1246, 213] width 32 height 29
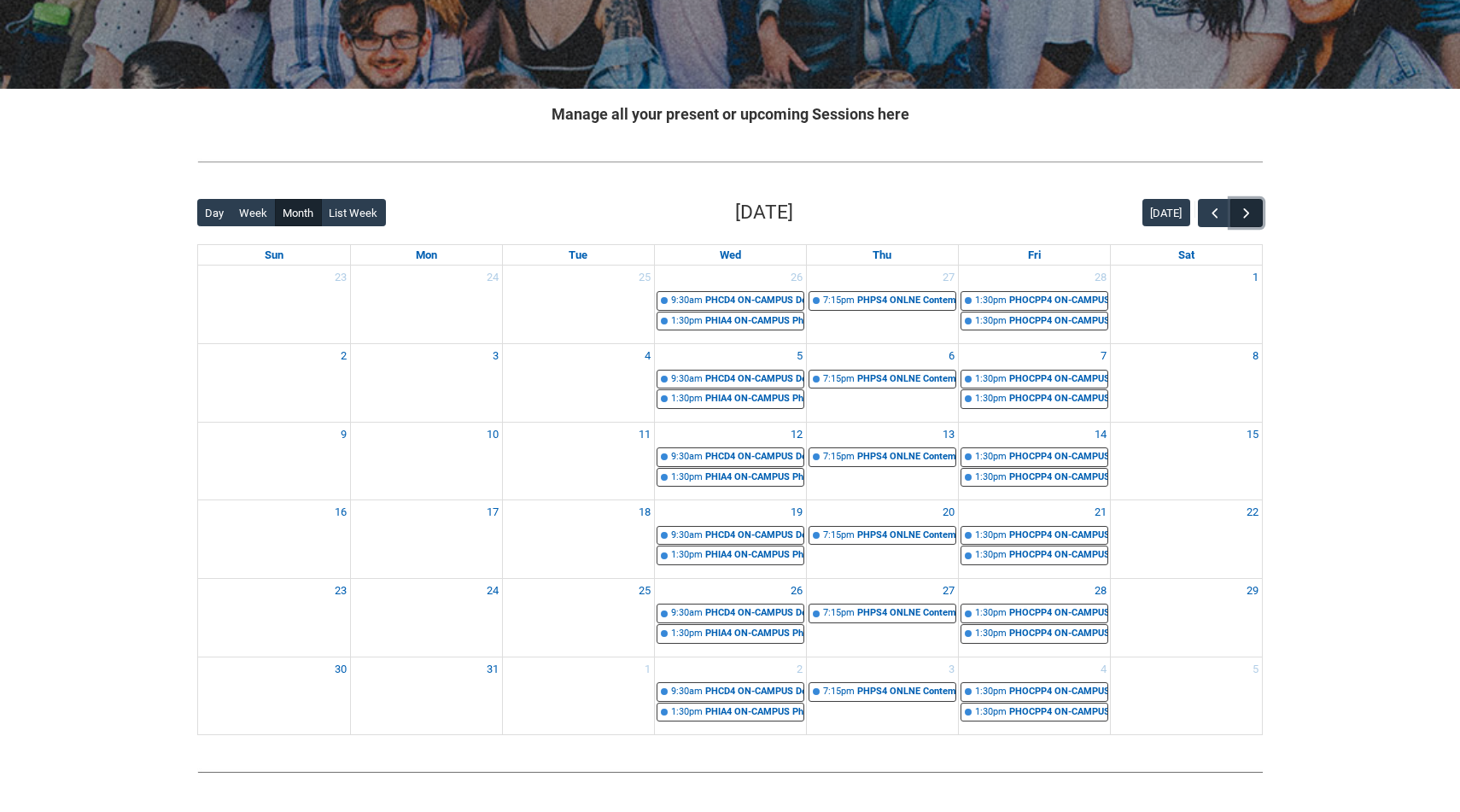
click at [1255, 214] on button "button" at bounding box center [1246, 213] width 32 height 29
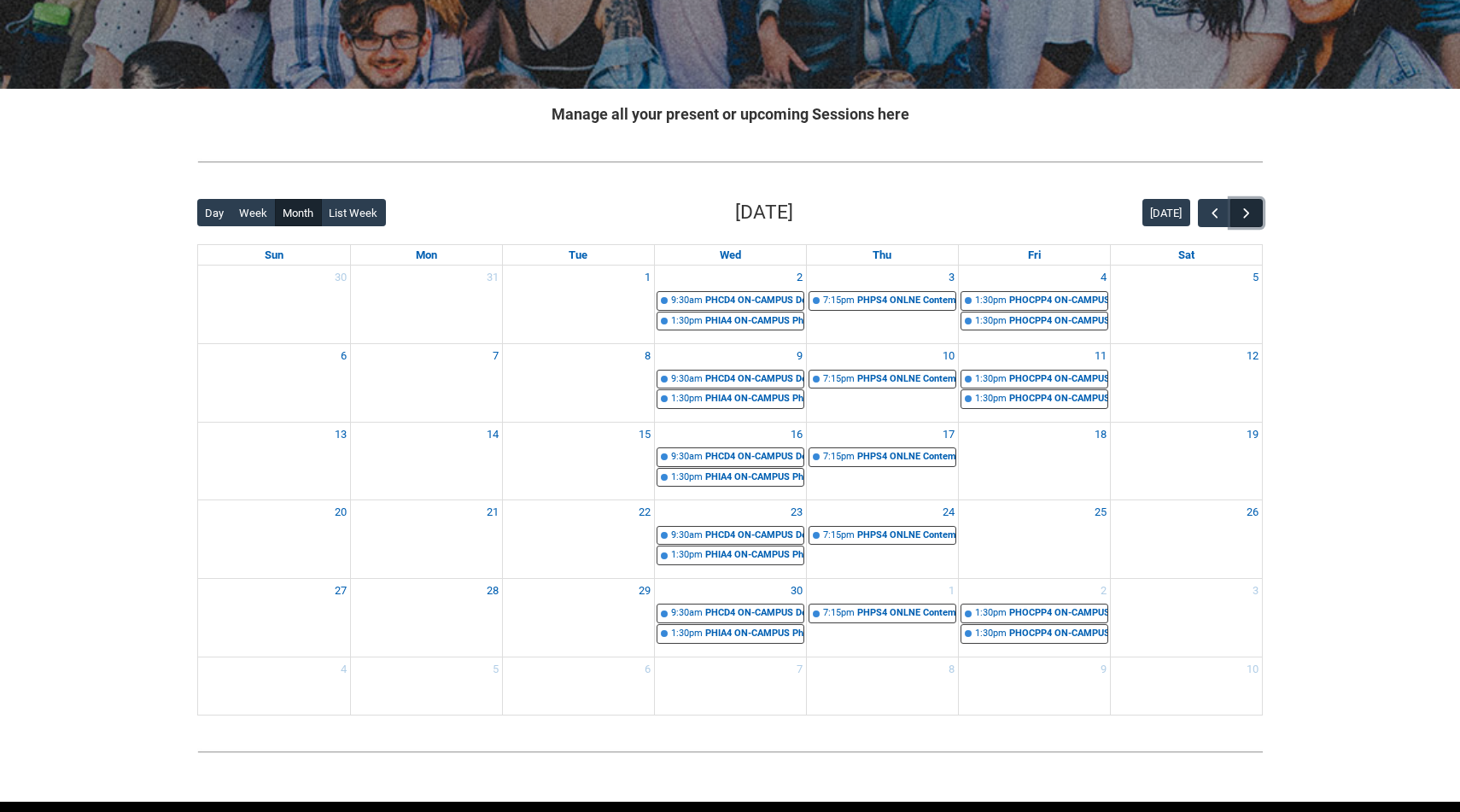
click at [1255, 214] on button "button" at bounding box center [1246, 213] width 32 height 29
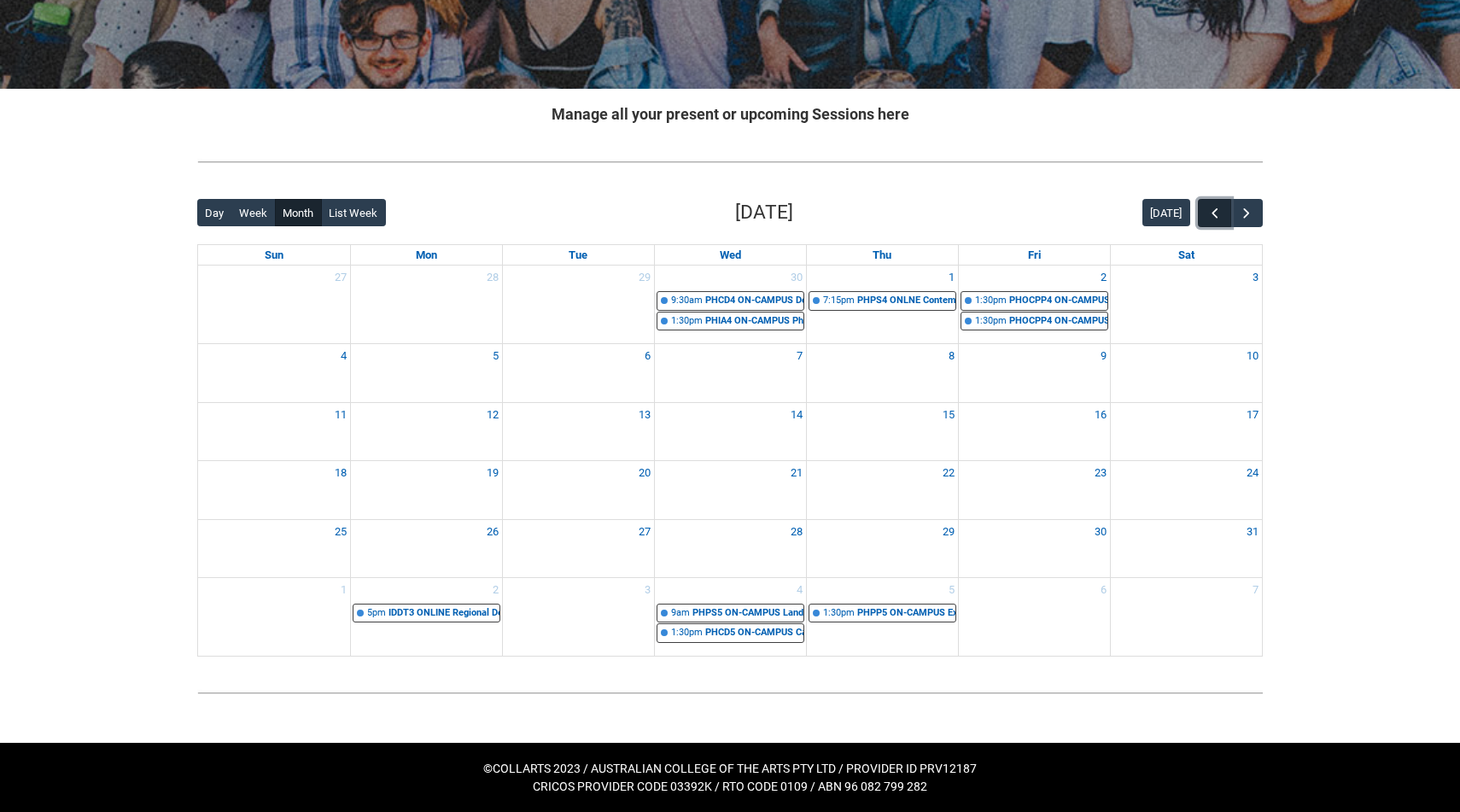
click at [1211, 213] on span "button" at bounding box center [1215, 213] width 18 height 17
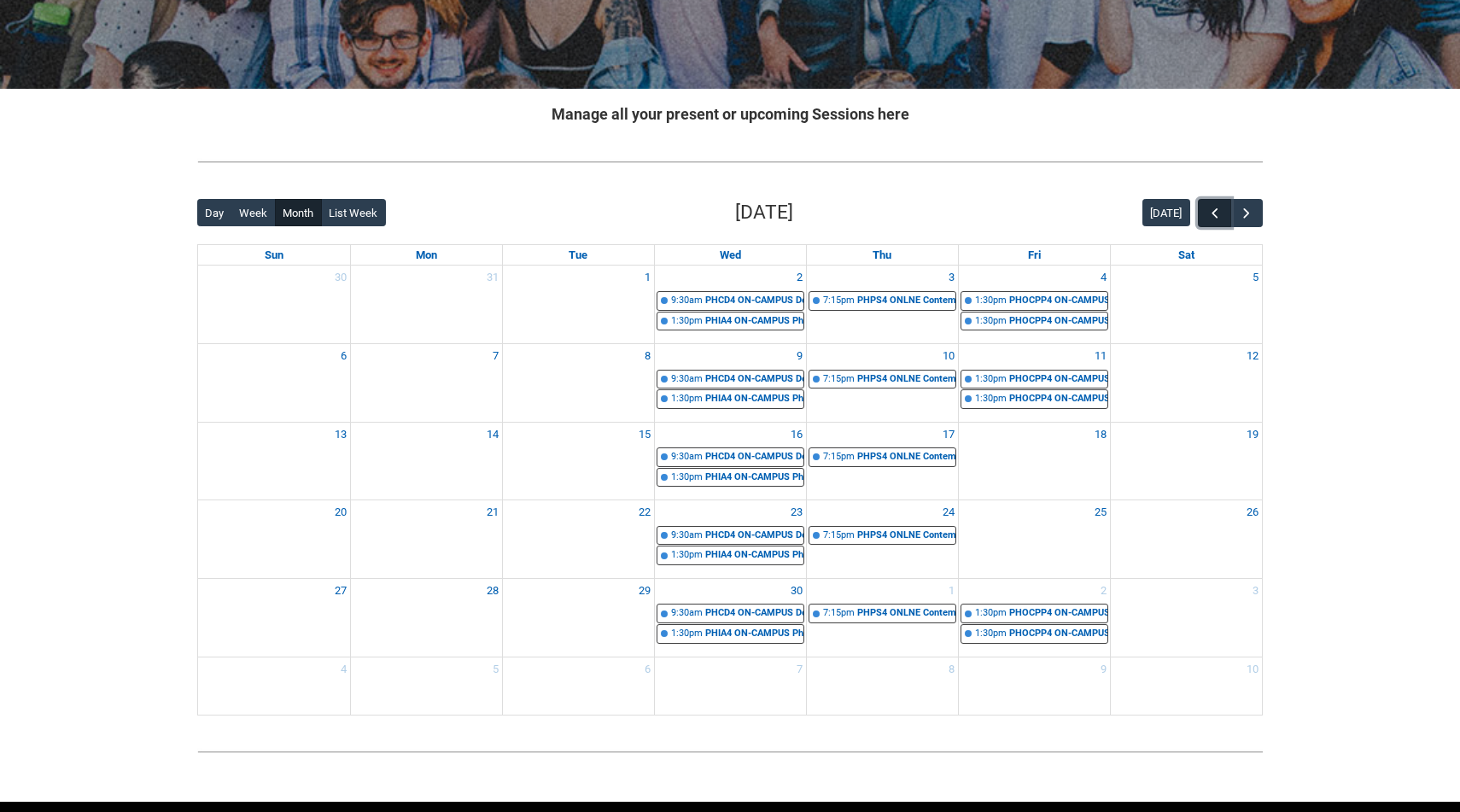
click at [1208, 215] on span "button" at bounding box center [1215, 213] width 18 height 17
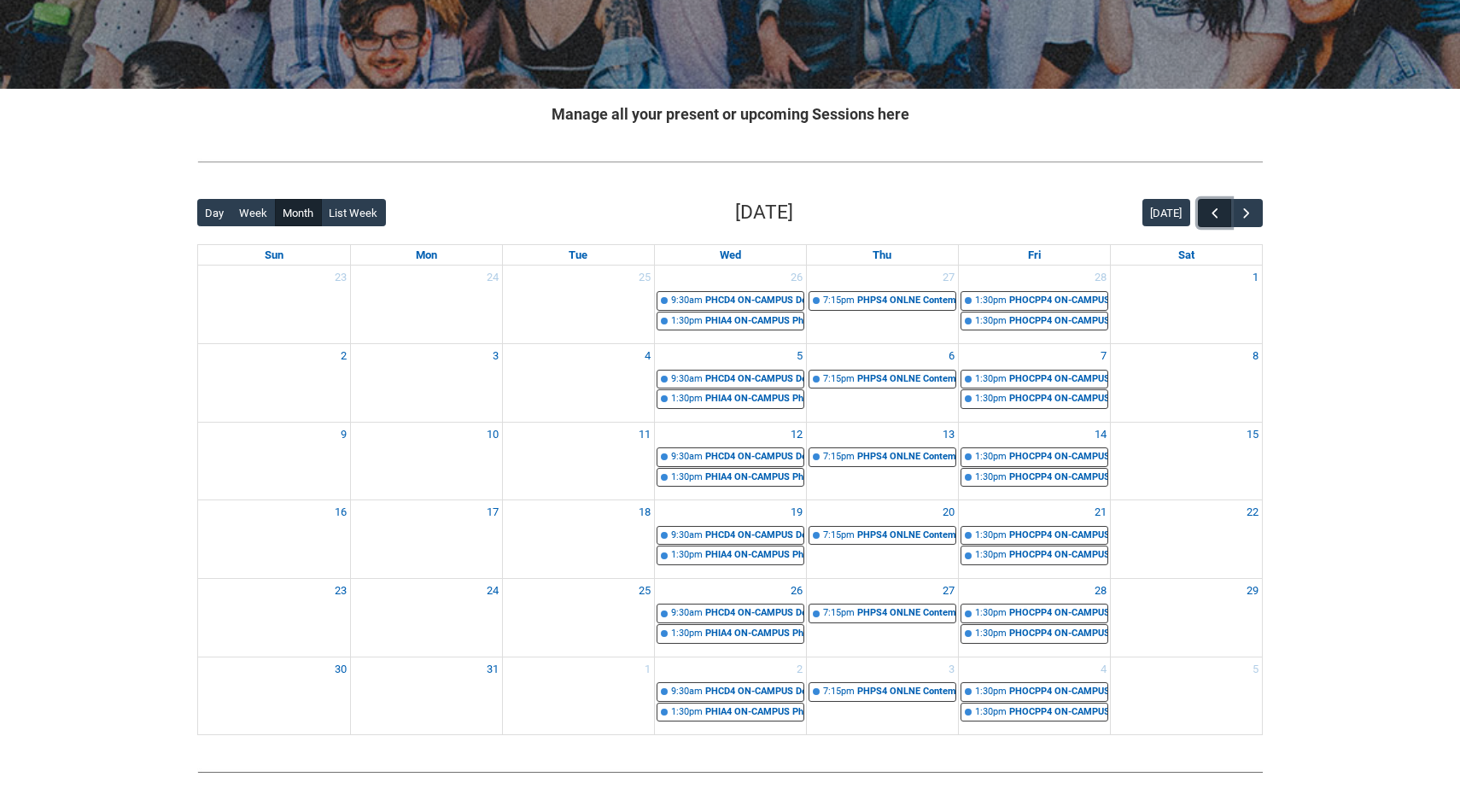
click at [1208, 215] on span "button" at bounding box center [1215, 213] width 18 height 17
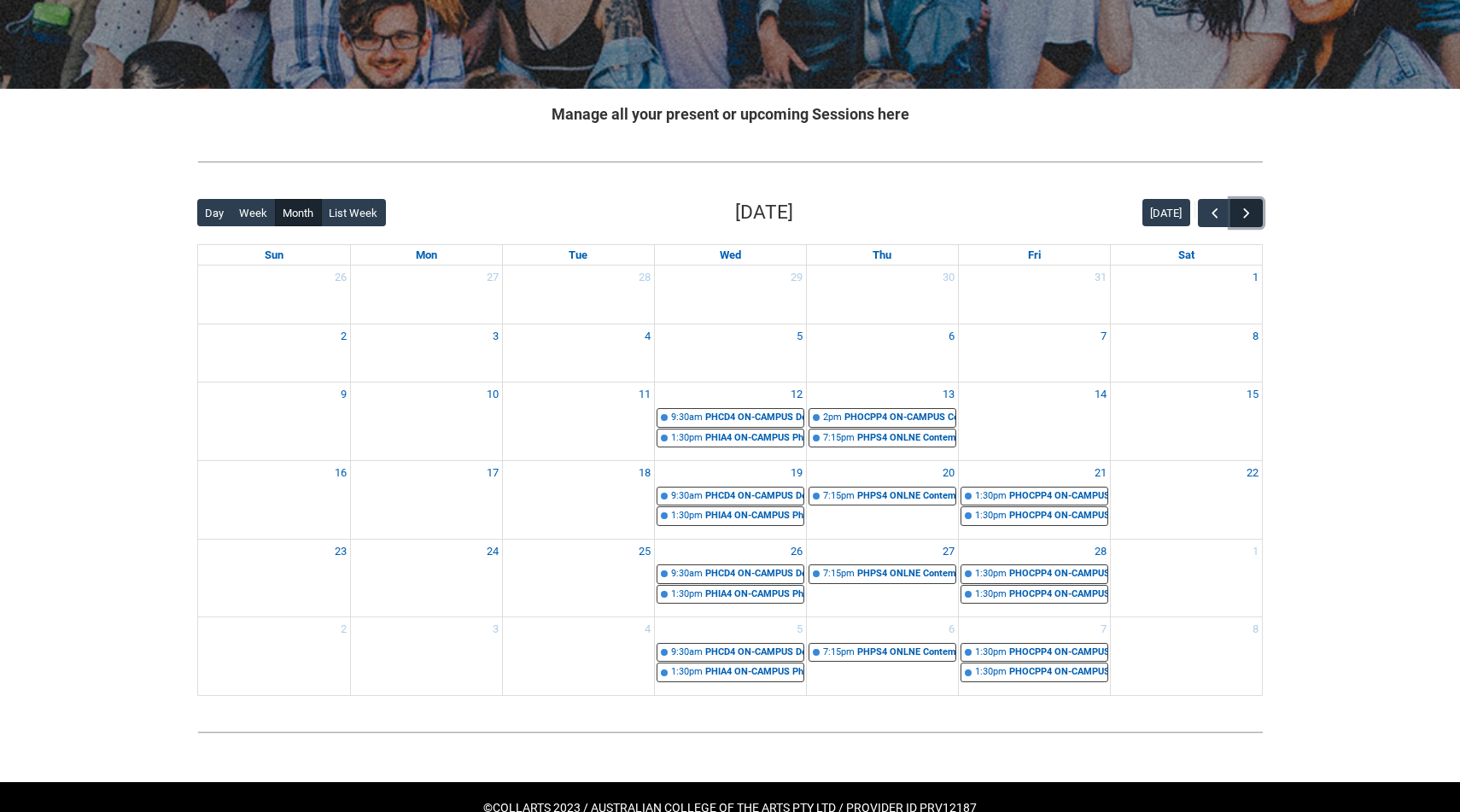
click at [1256, 207] on button "button" at bounding box center [1246, 213] width 32 height 29
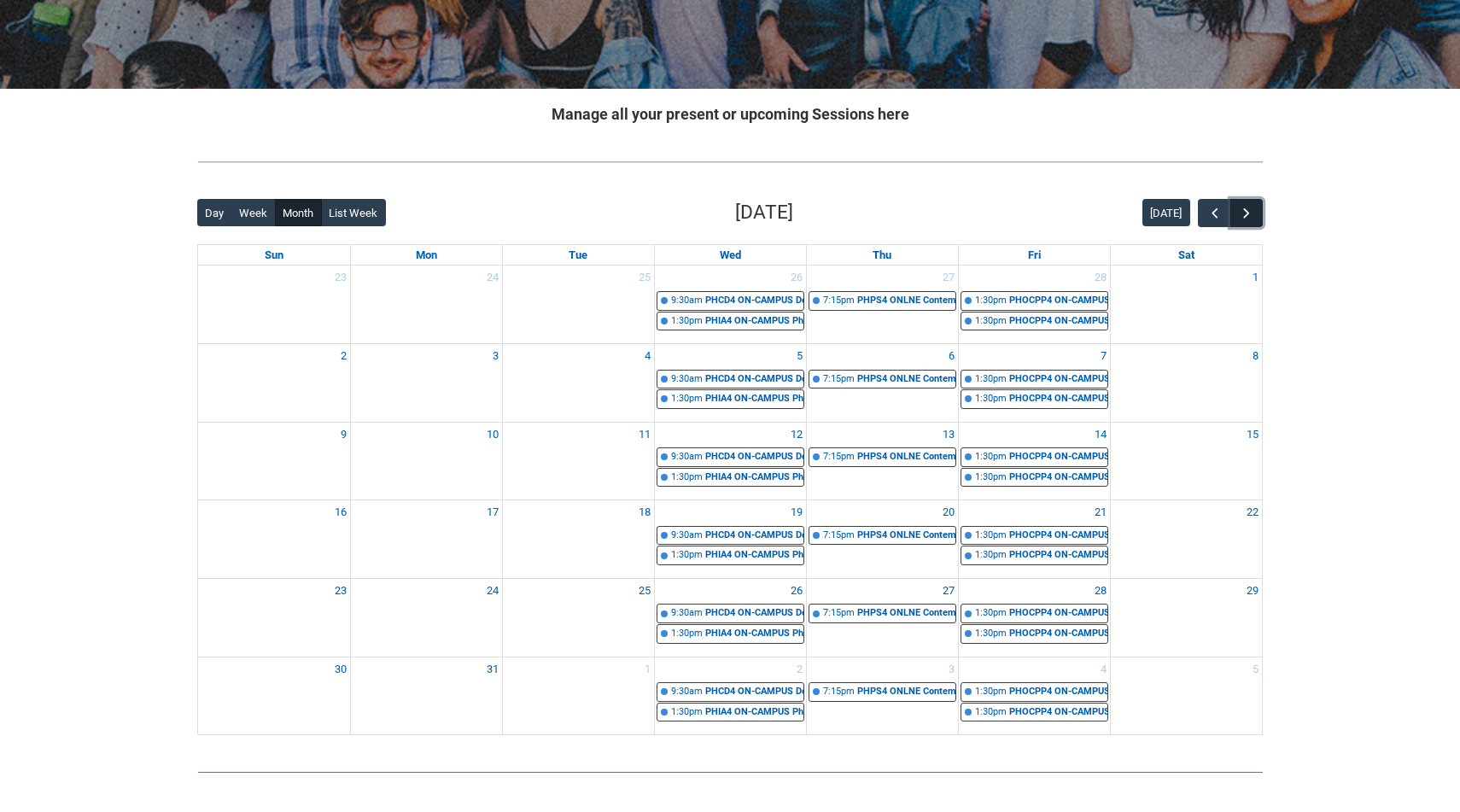
click at [1256, 207] on button "button" at bounding box center [1246, 213] width 32 height 29
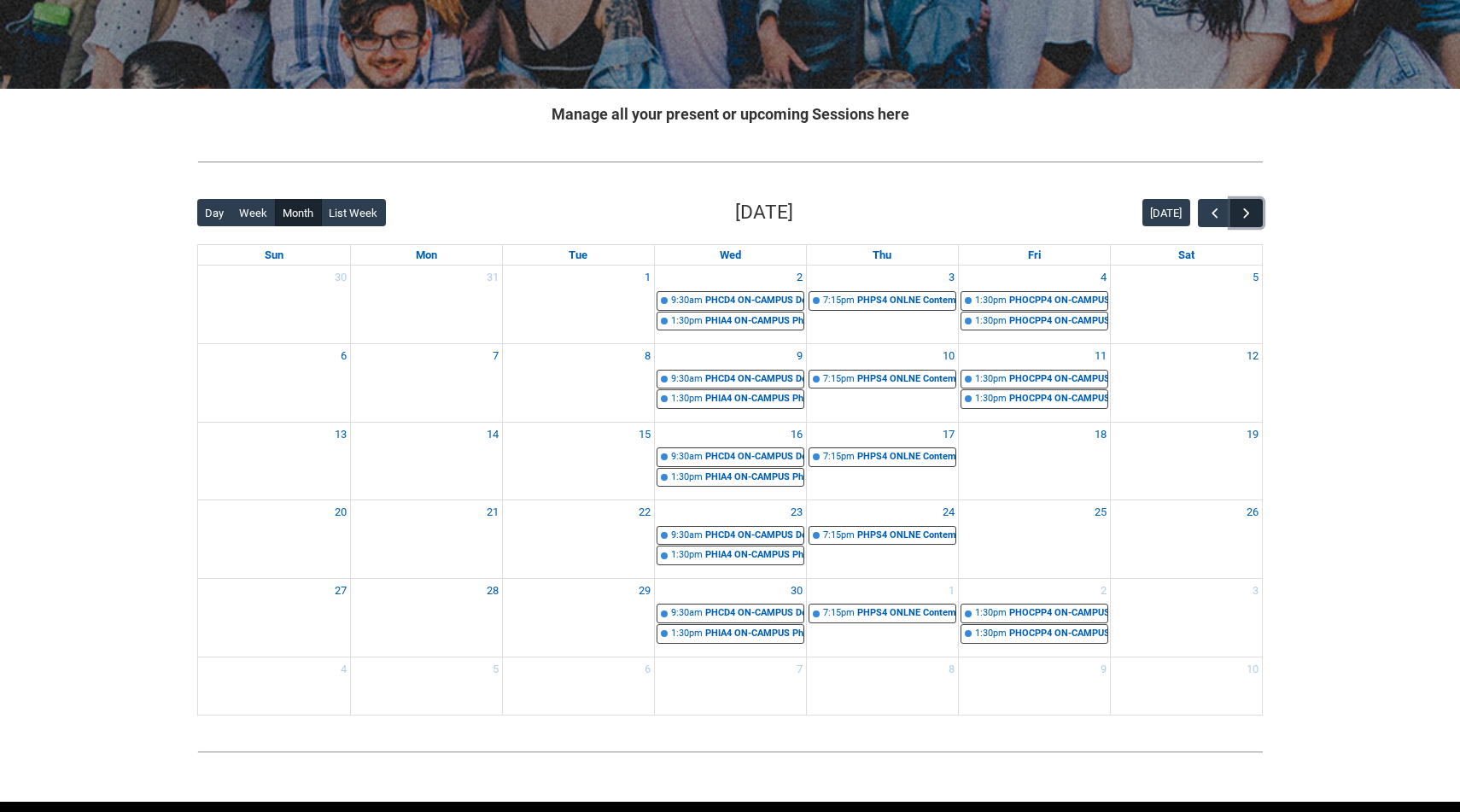
click at [1256, 207] on button "button" at bounding box center [1246, 213] width 32 height 29
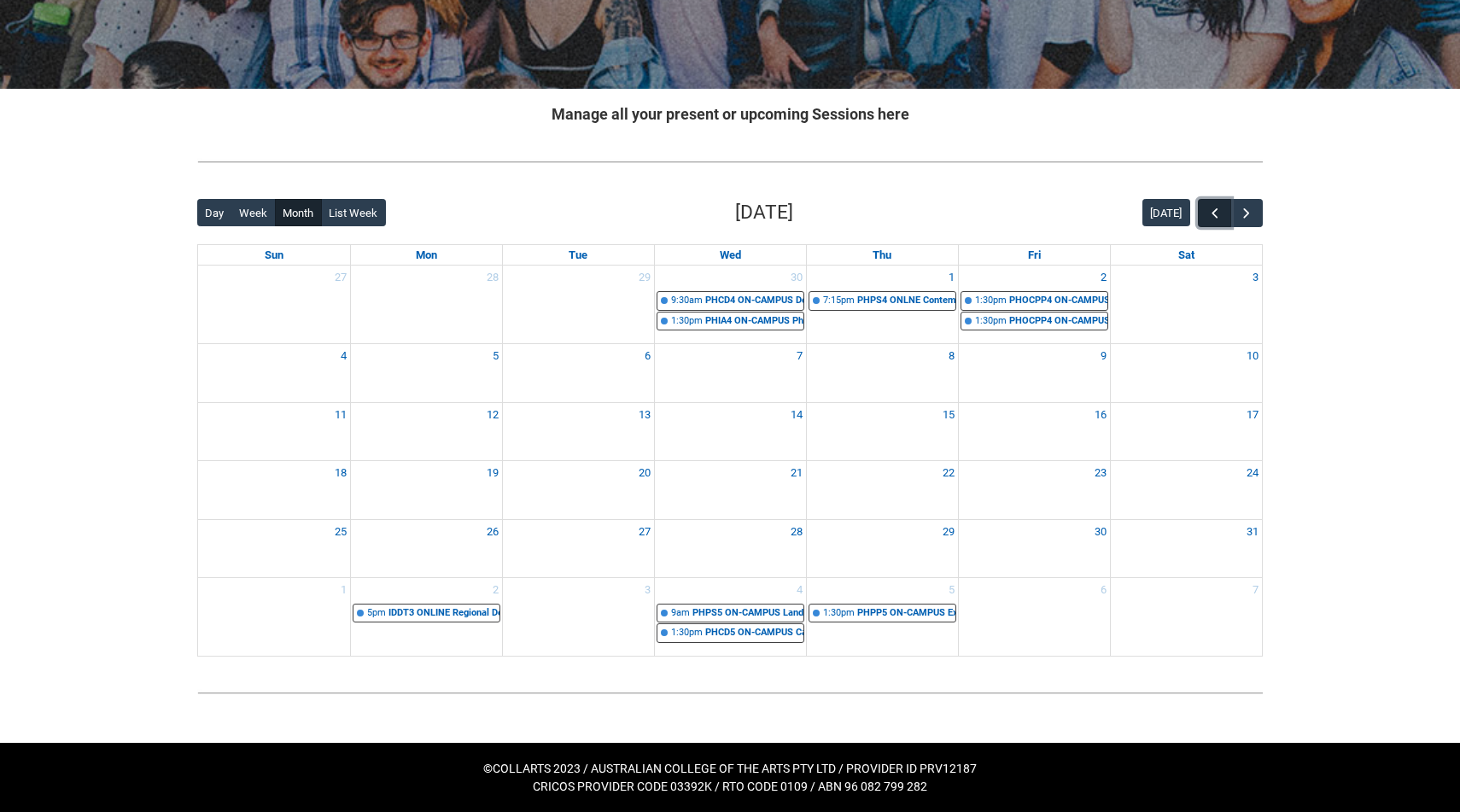
click at [1205, 214] on button "button" at bounding box center [1213, 213] width 32 height 29
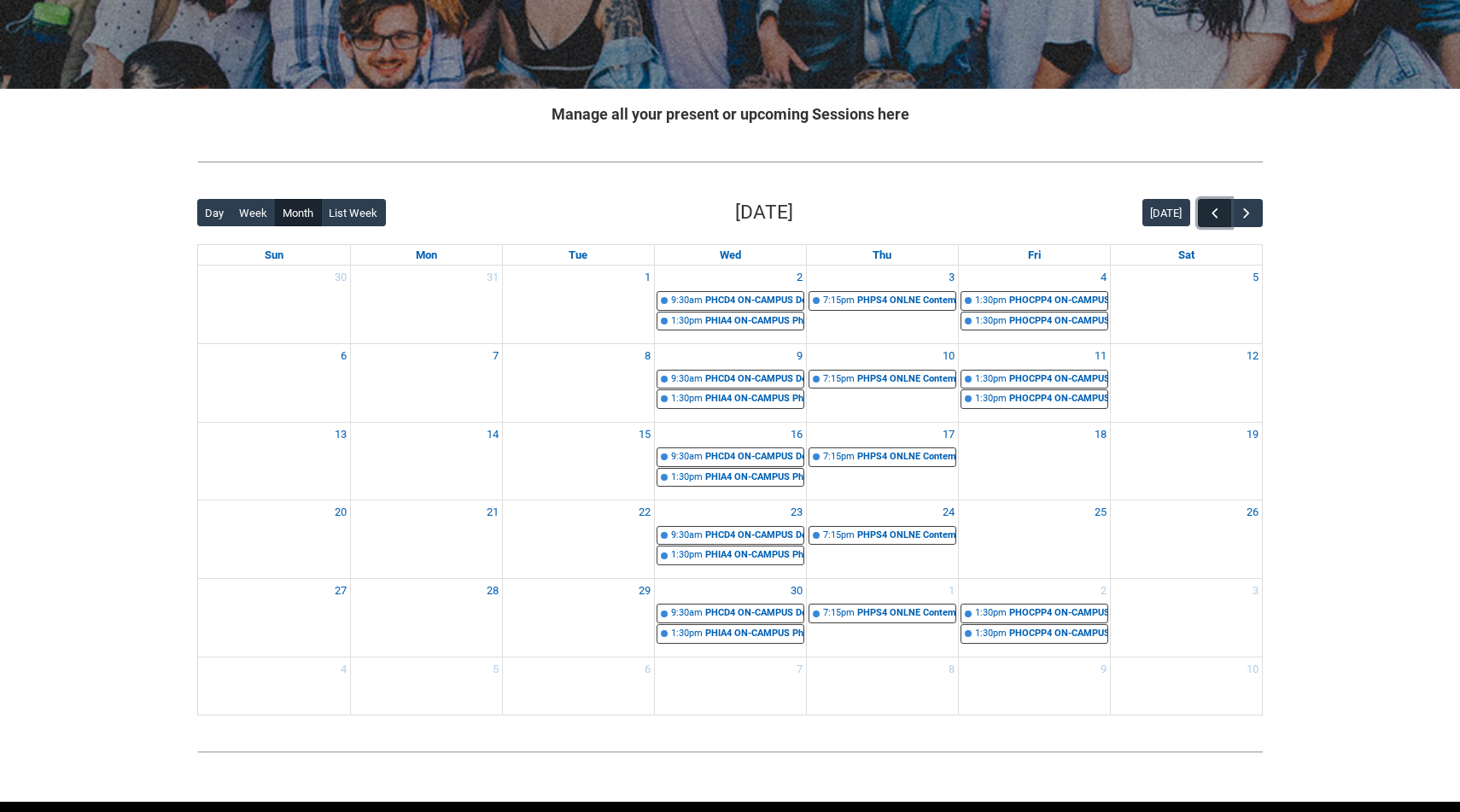
click at [1205, 214] on button "button" at bounding box center [1213, 213] width 32 height 29
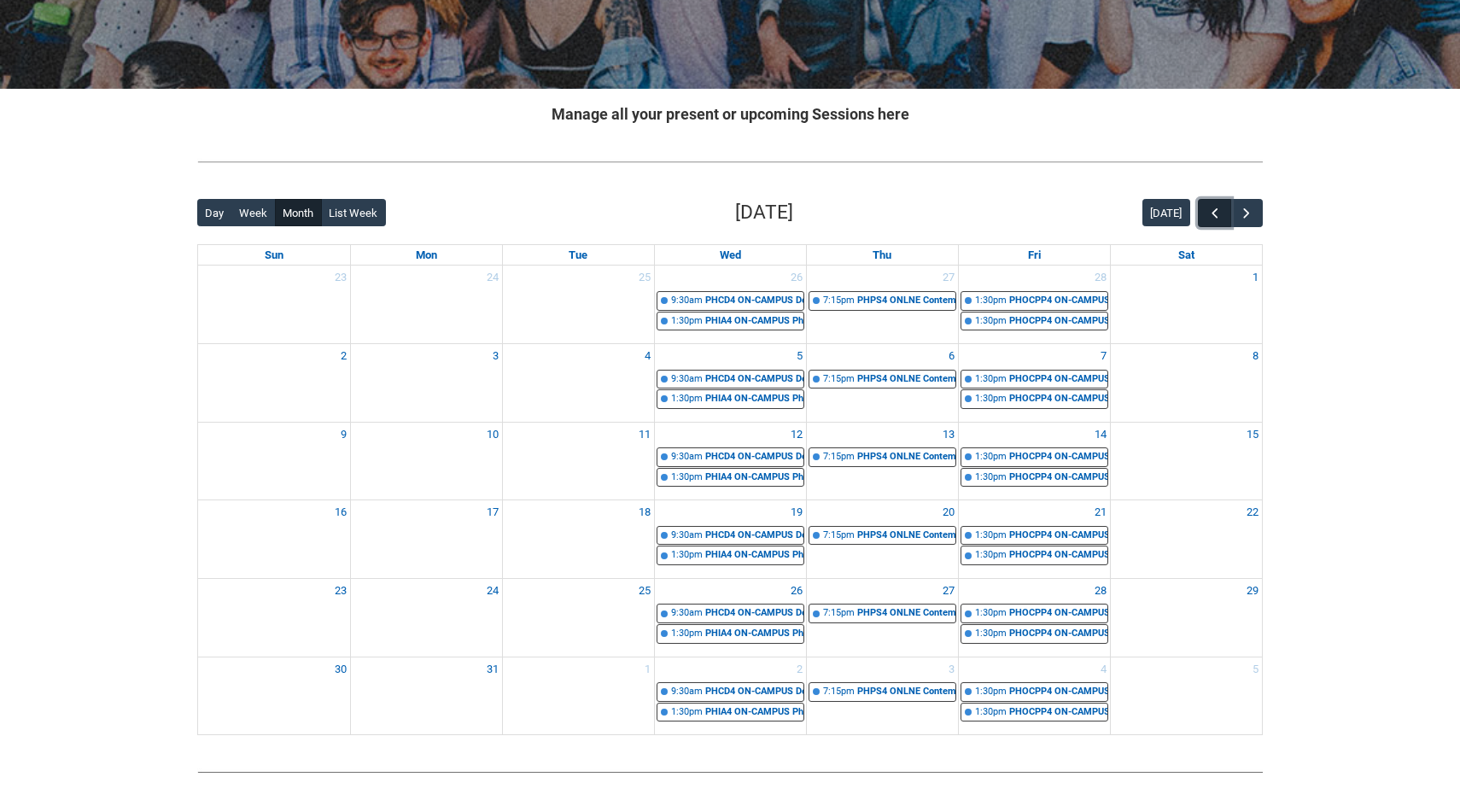
click at [1205, 214] on button "button" at bounding box center [1213, 213] width 32 height 29
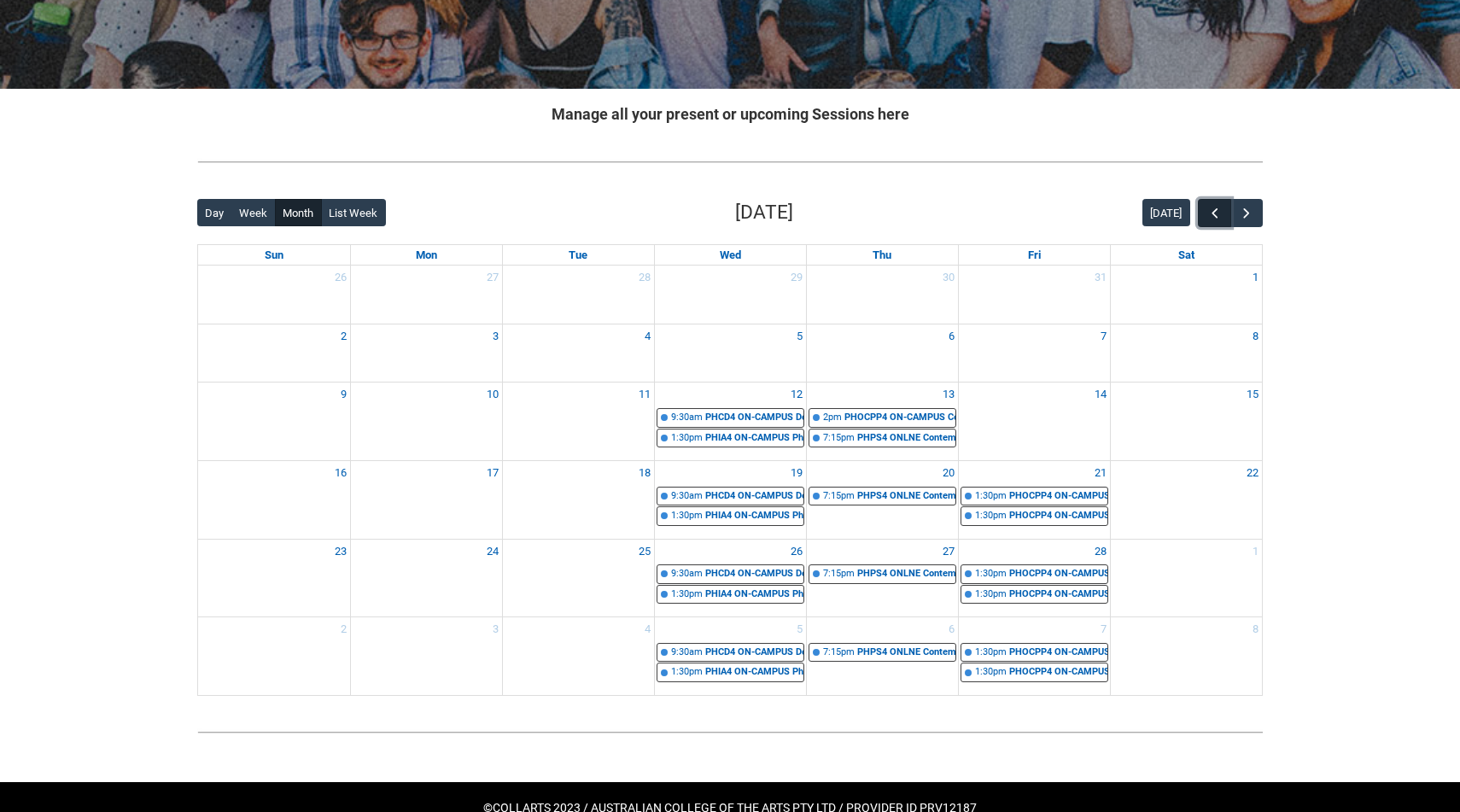
click at [1205, 214] on button "button" at bounding box center [1213, 213] width 32 height 29
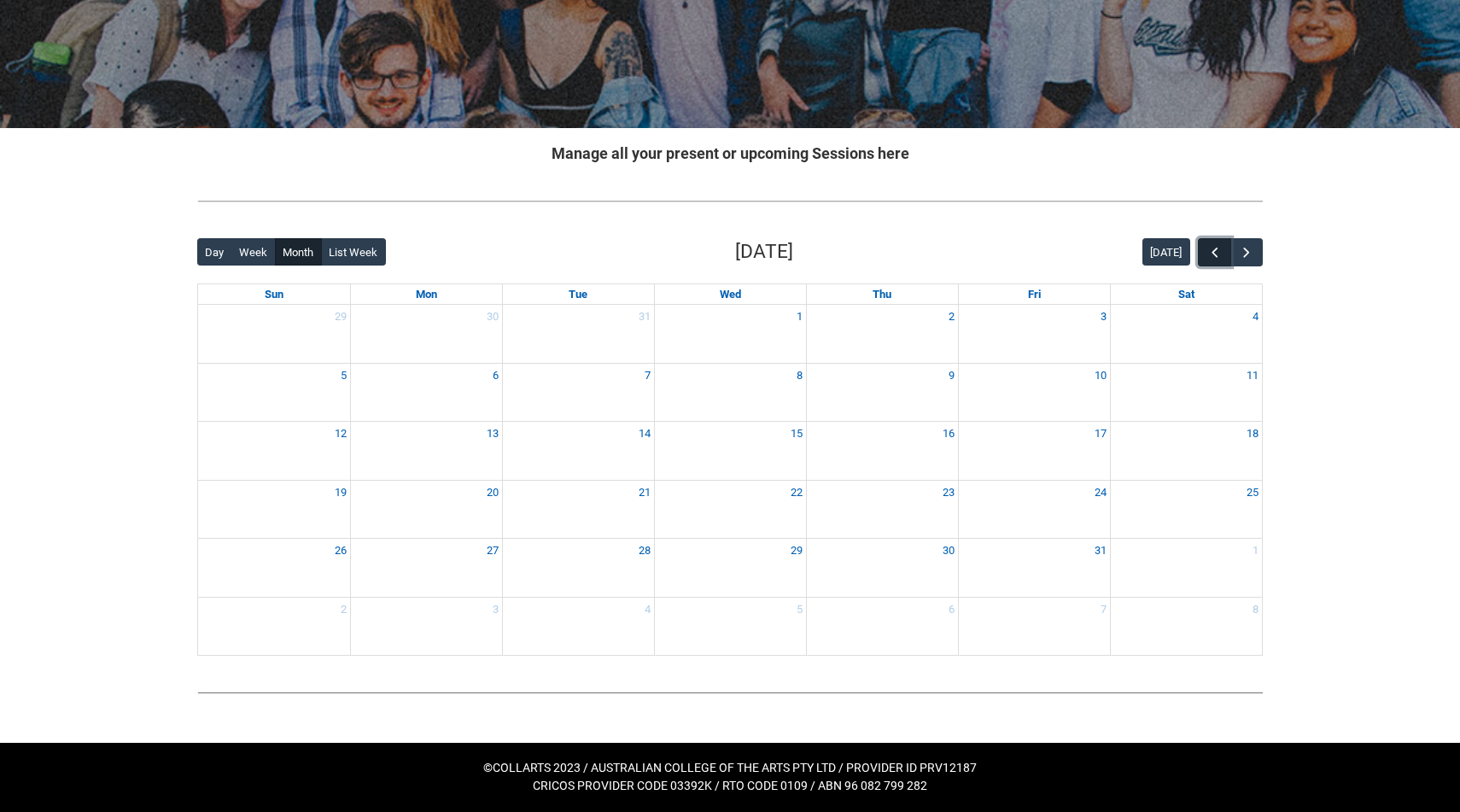
scroll to position [214, 0]
click at [1205, 214] on div at bounding box center [730, 201] width 1092 height 45
click at [1211, 251] on span "button" at bounding box center [1215, 252] width 18 height 17
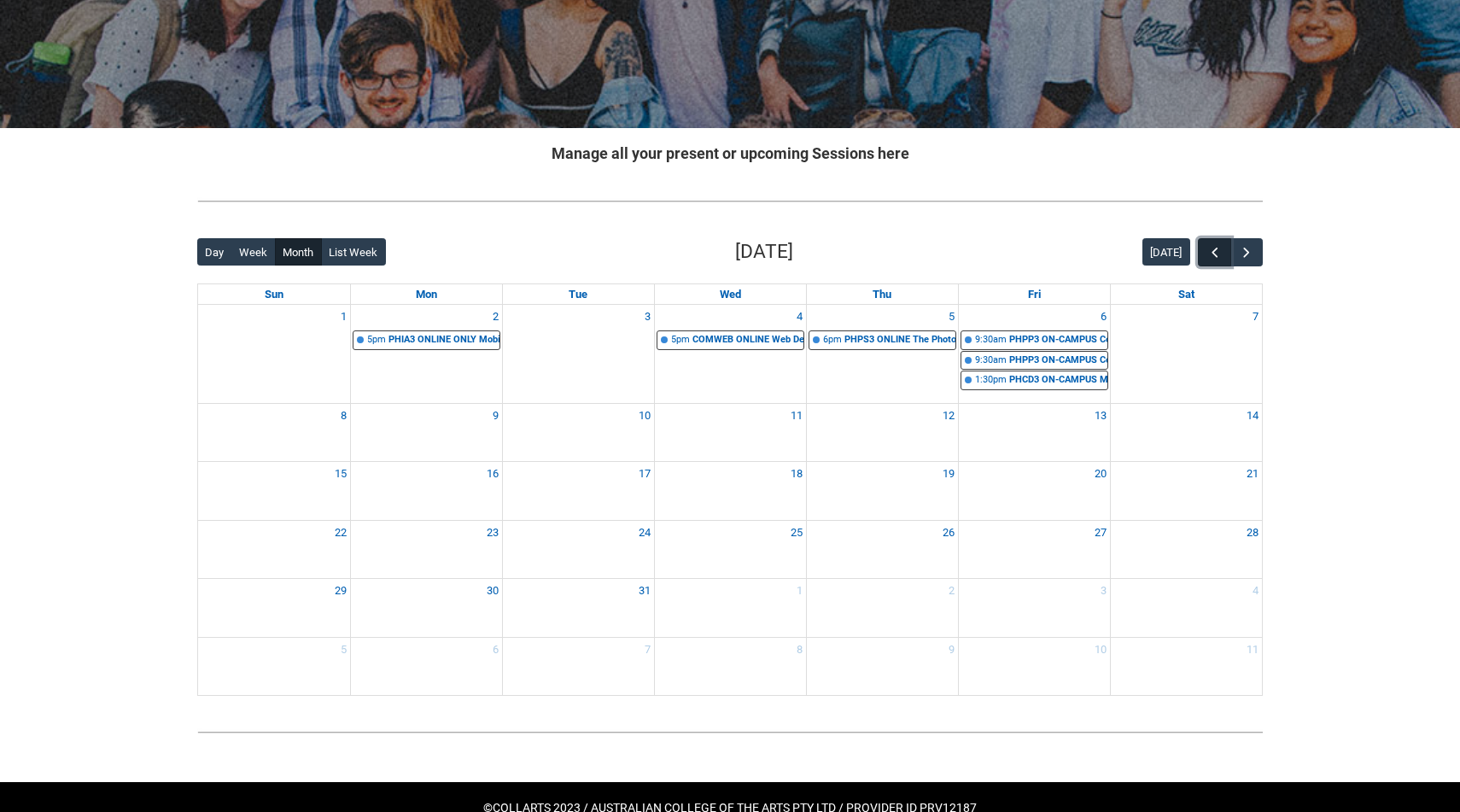
click at [1211, 251] on span "button" at bounding box center [1215, 252] width 18 height 17
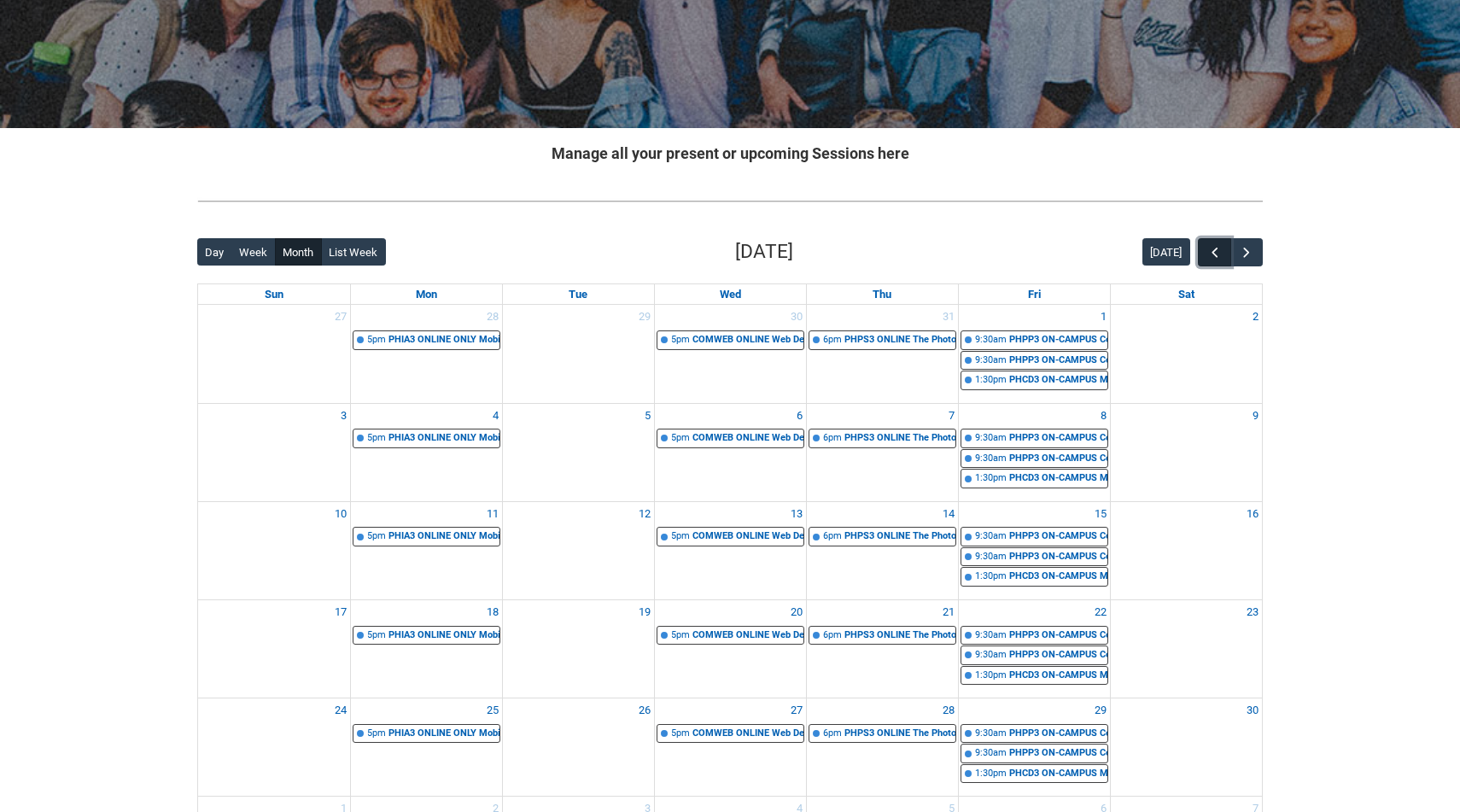
click at [1212, 252] on span "button" at bounding box center [1215, 252] width 18 height 17
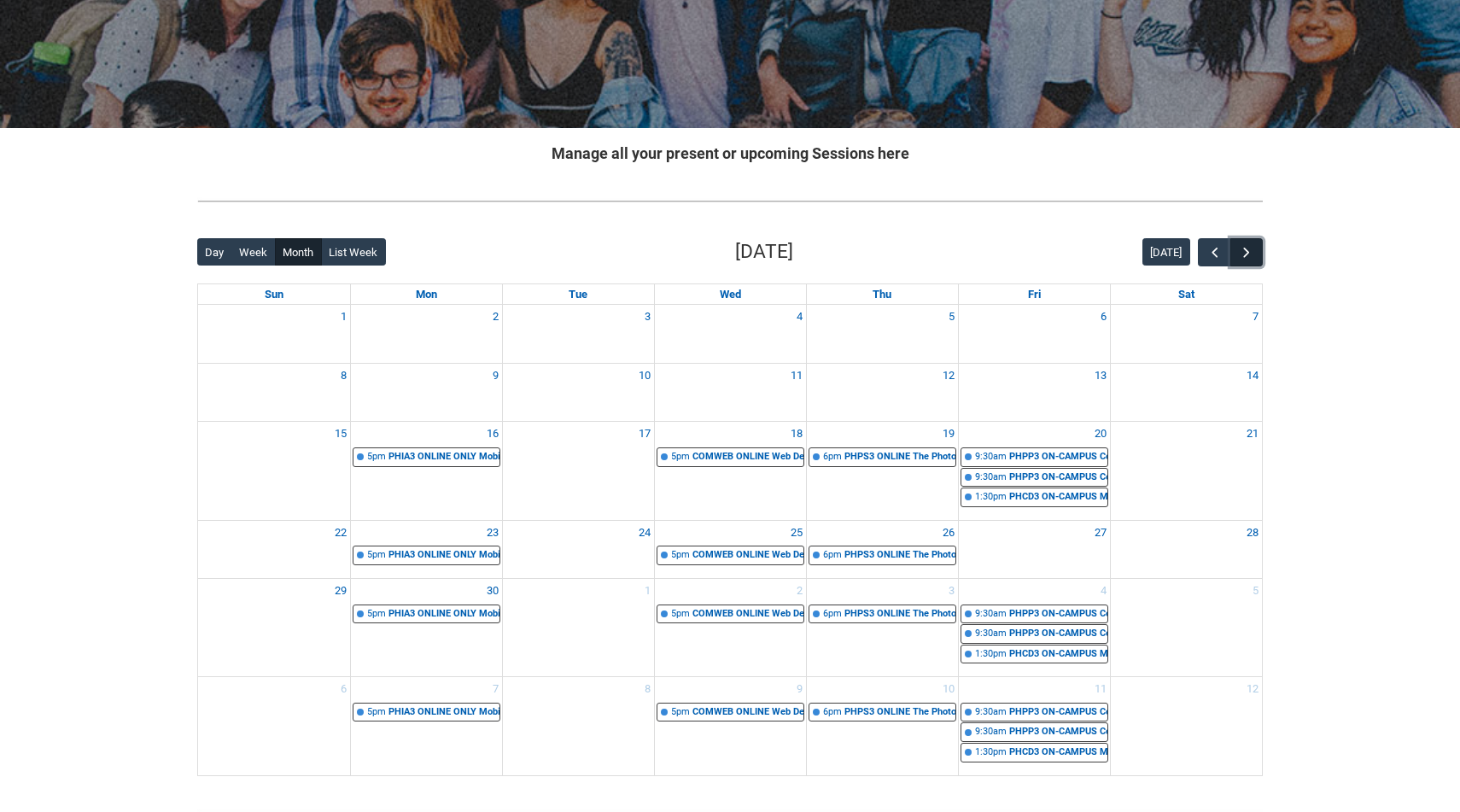
click at [1256, 251] on button "button" at bounding box center [1246, 252] width 32 height 29
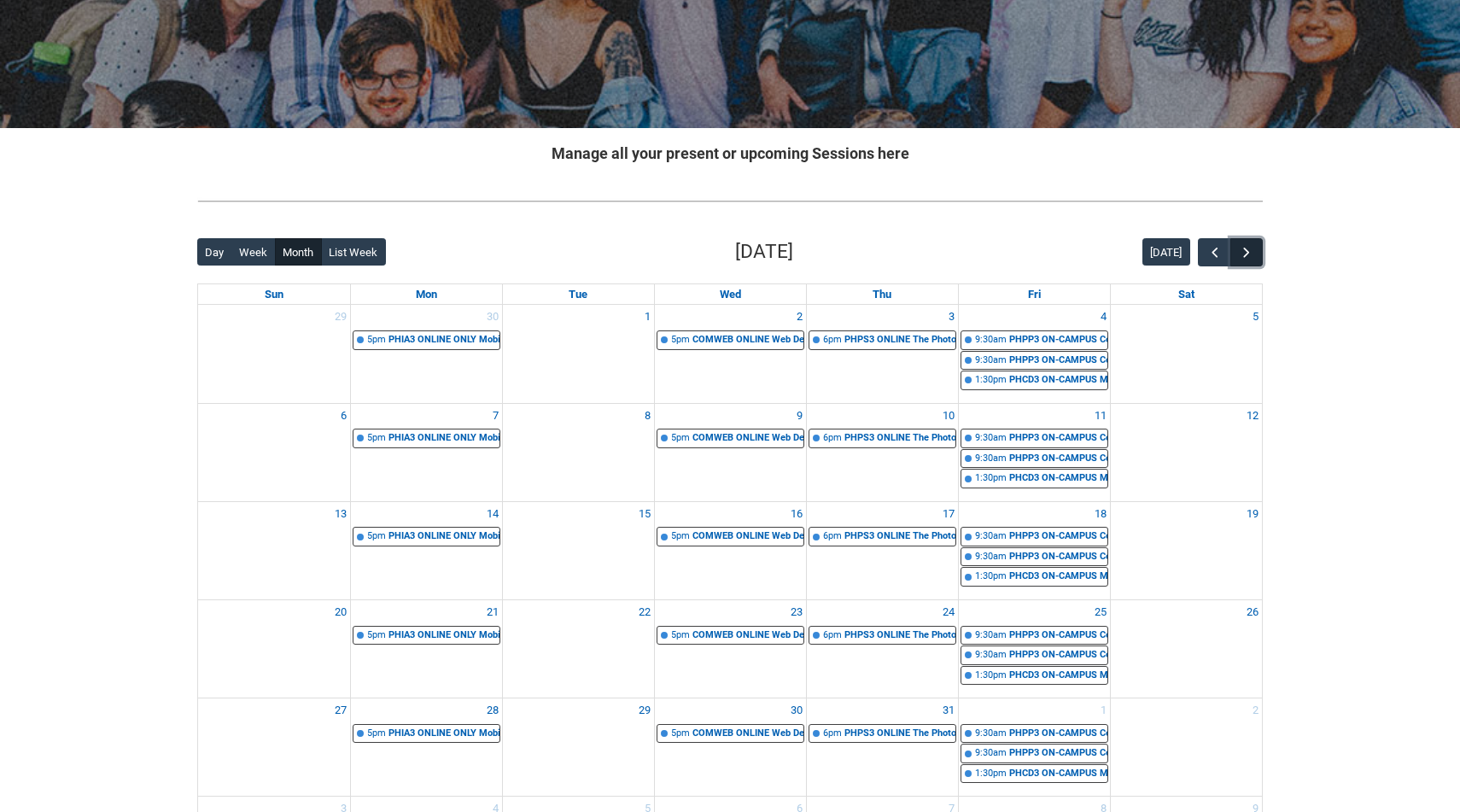
click at [1256, 251] on button "button" at bounding box center [1246, 252] width 32 height 29
